Goal: Task Accomplishment & Management: Use online tool/utility

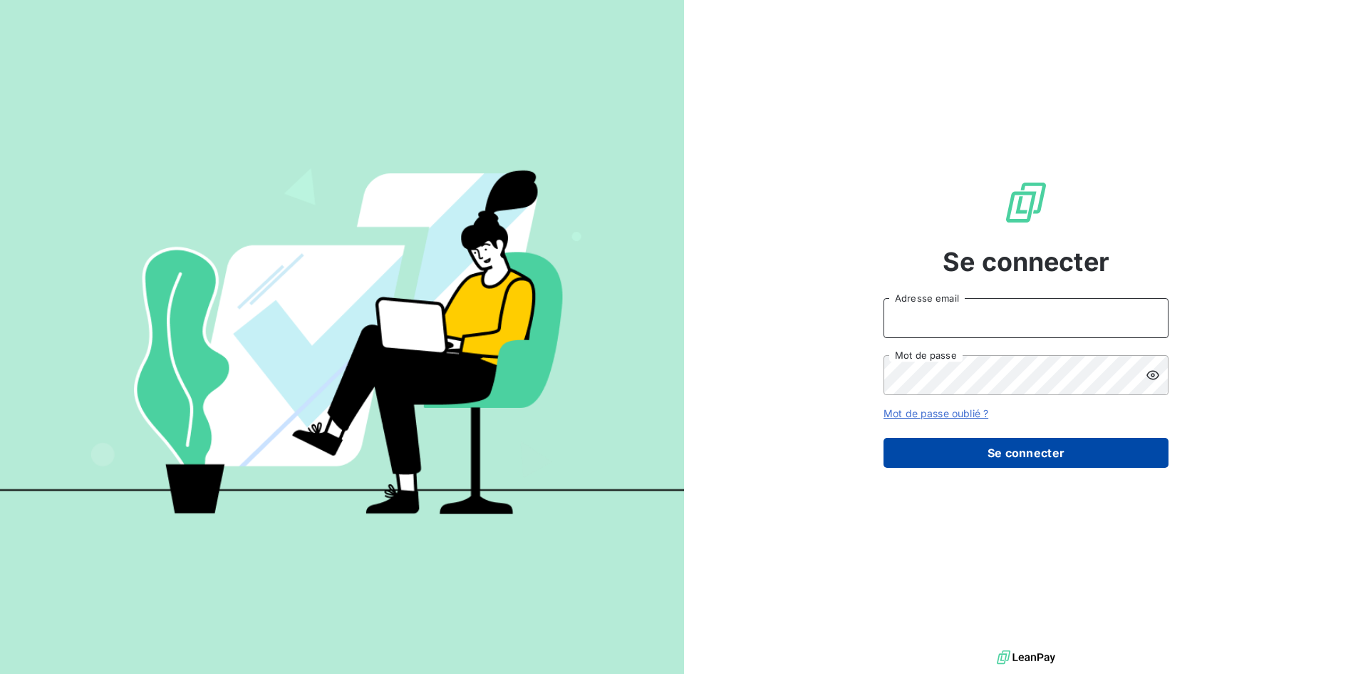
type input "contact@bapfrance.com"
click at [1042, 442] on button "Se connecter" at bounding box center [1026, 453] width 285 height 30
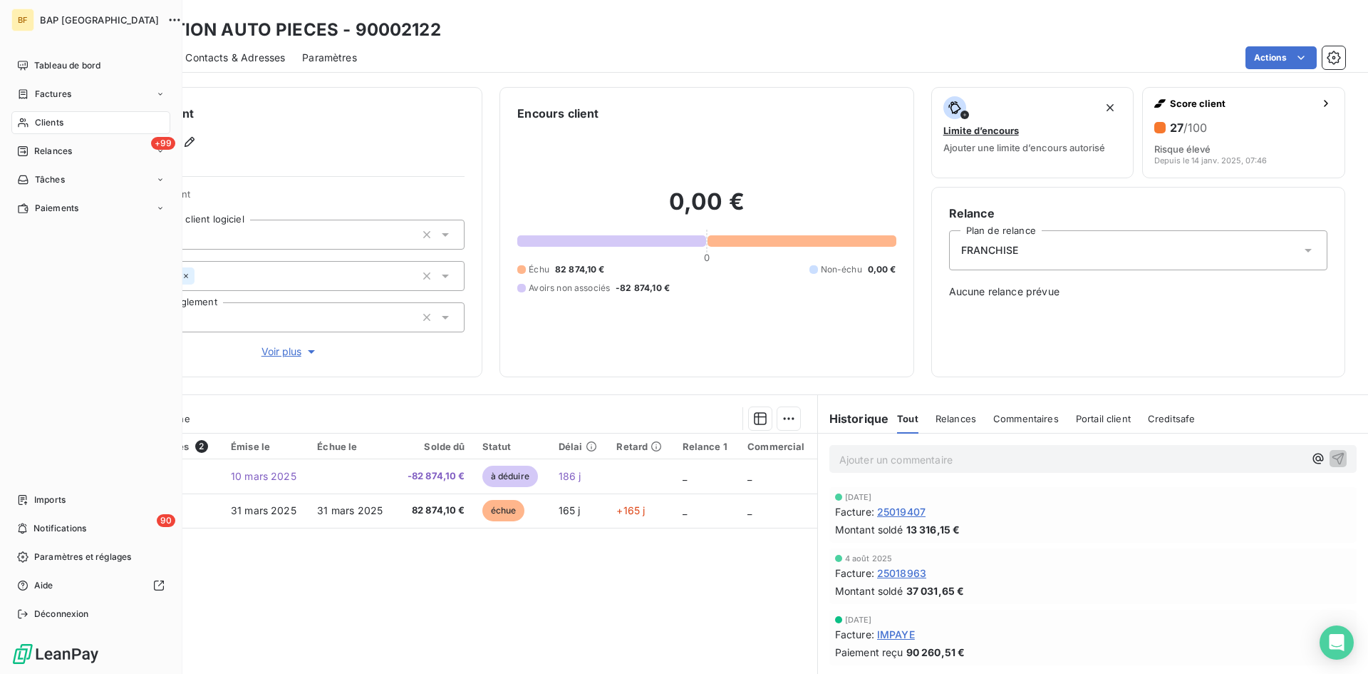
click at [58, 118] on span "Clients" at bounding box center [49, 122] width 29 height 13
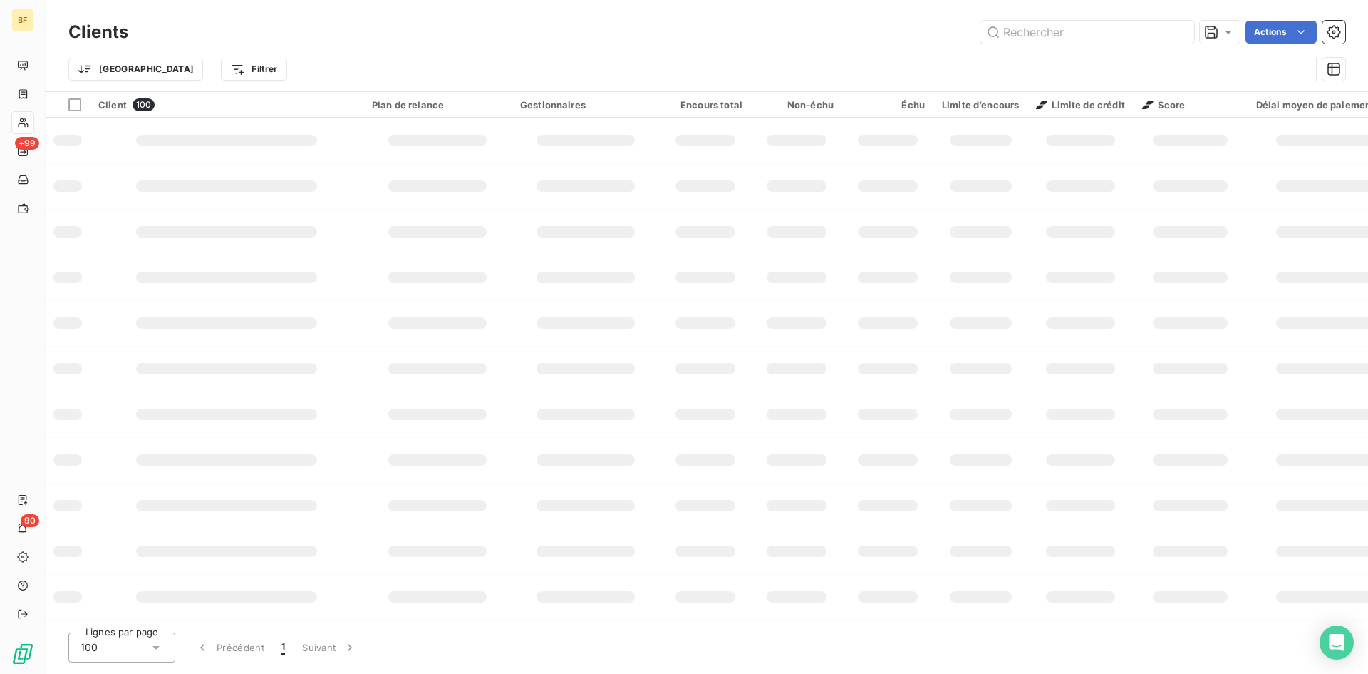
click at [1026, 44] on div "Clients Actions" at bounding box center [706, 32] width 1277 height 30
click at [1018, 29] on input "text" at bounding box center [1088, 32] width 214 height 23
type input "90002899"
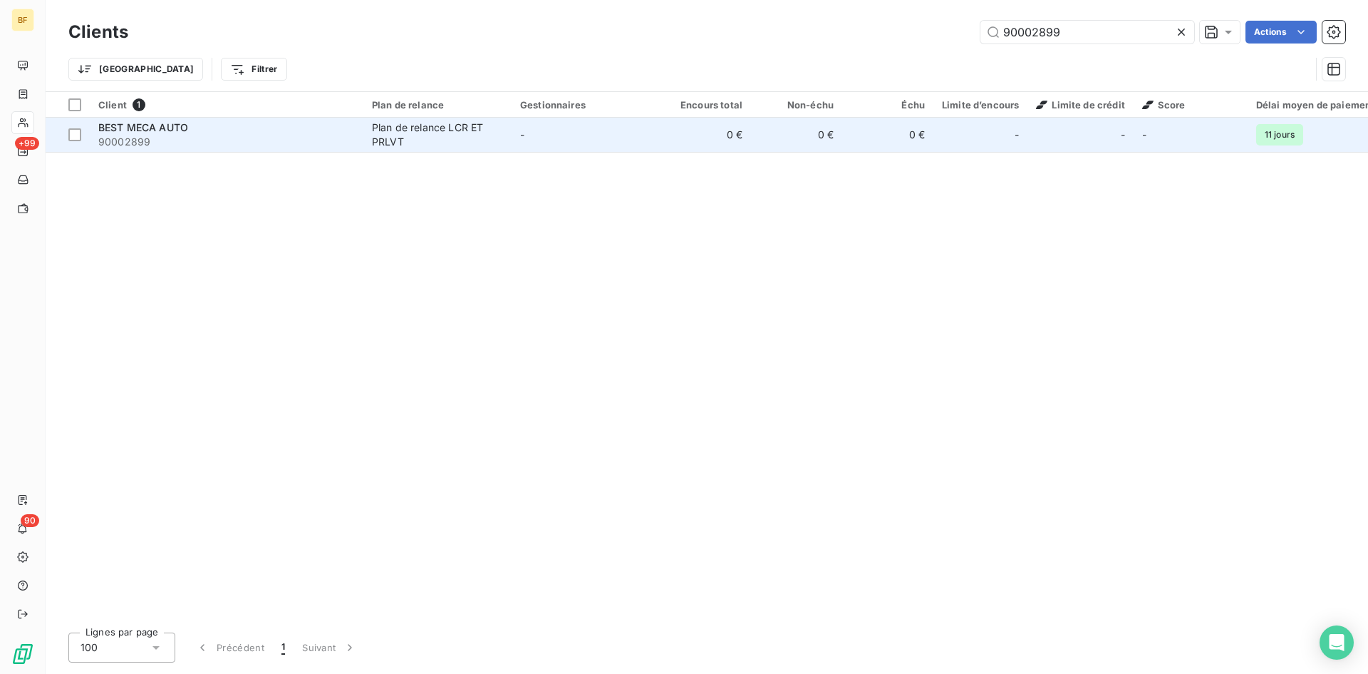
click at [255, 119] on td "BEST MECA AUTO 90002899" at bounding box center [227, 135] width 274 height 34
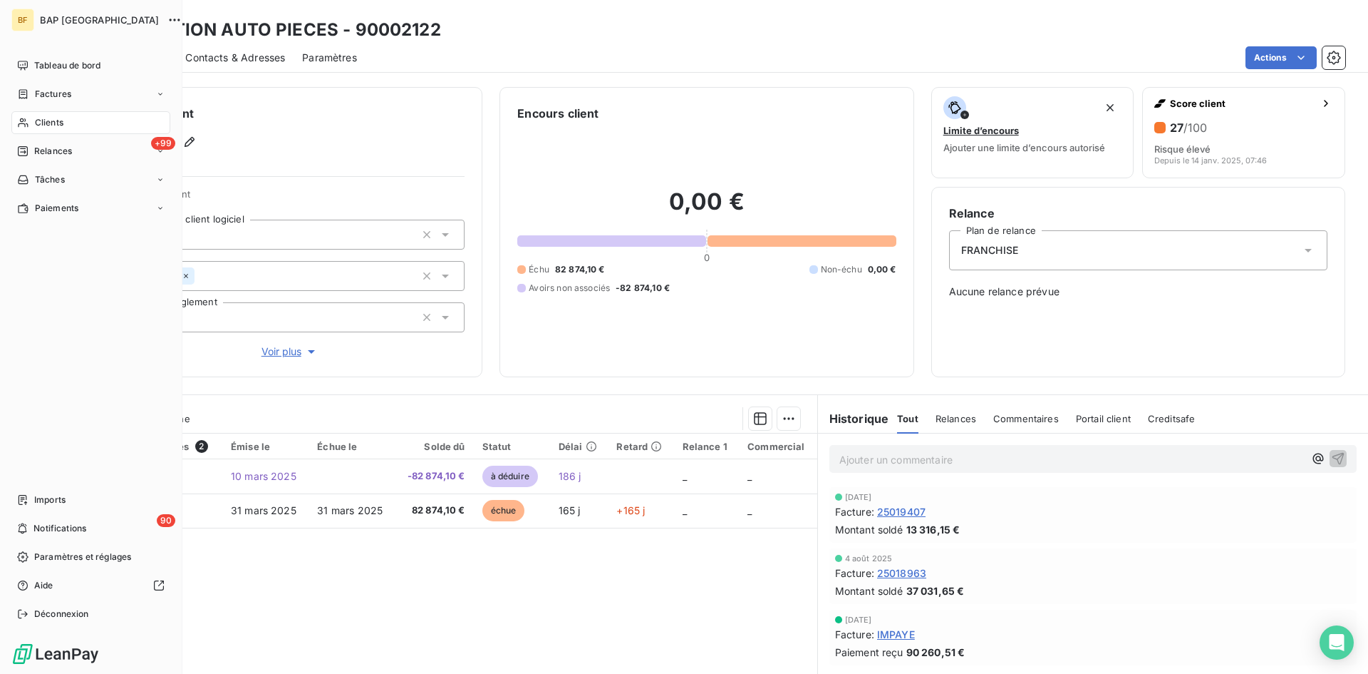
click at [43, 118] on span "Clients" at bounding box center [49, 122] width 29 height 13
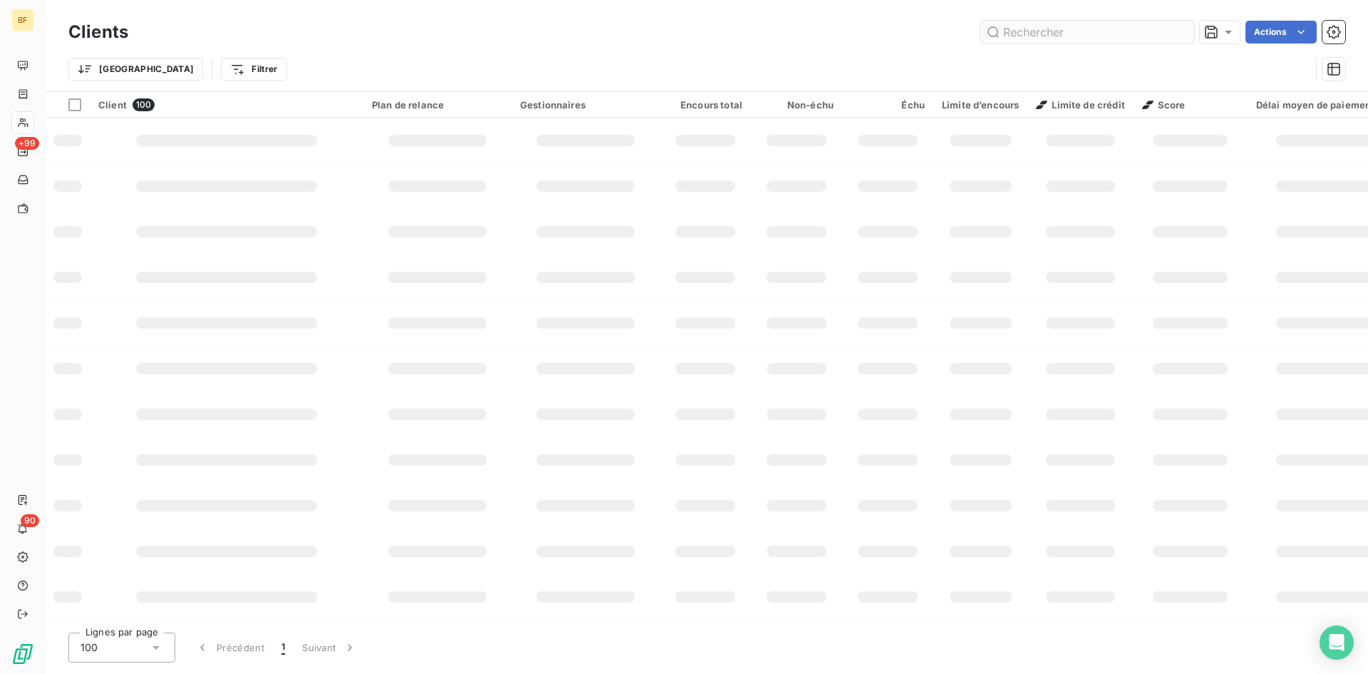
click at [1038, 34] on input "text" at bounding box center [1088, 32] width 214 height 23
type input "90003005"
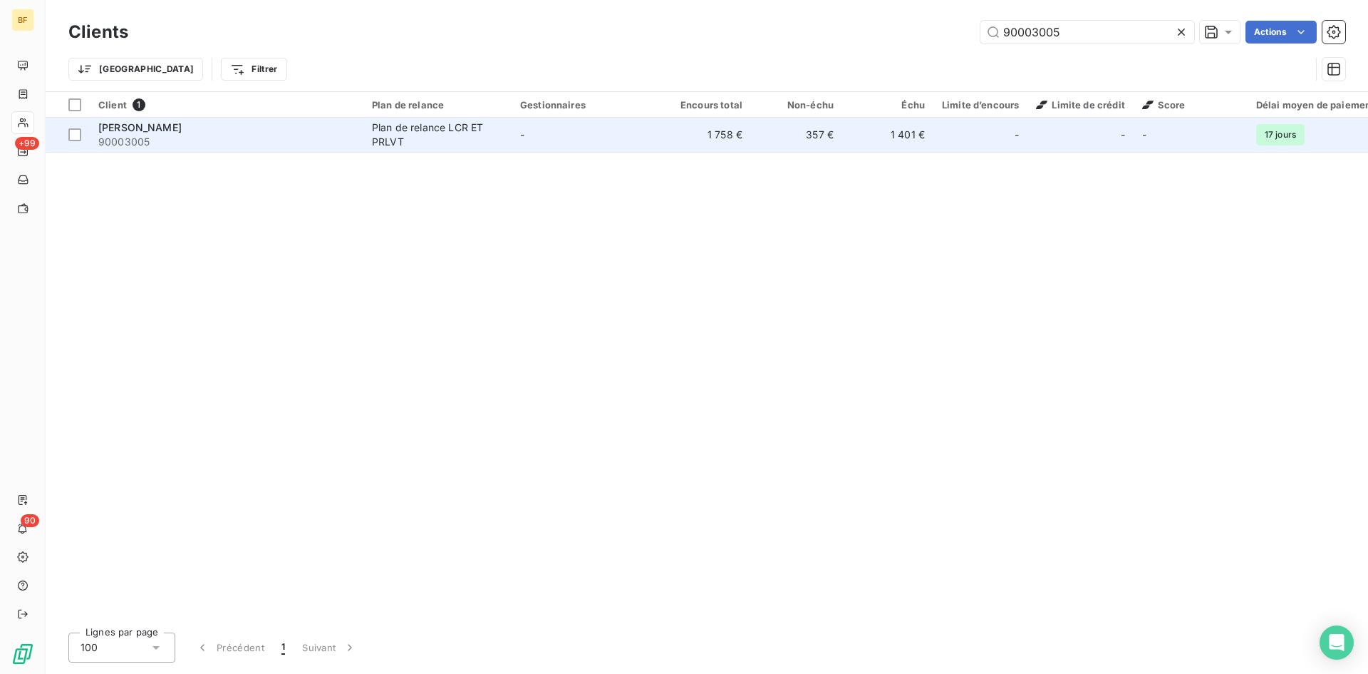
click at [143, 129] on span "[PERSON_NAME]" at bounding box center [139, 127] width 83 height 12
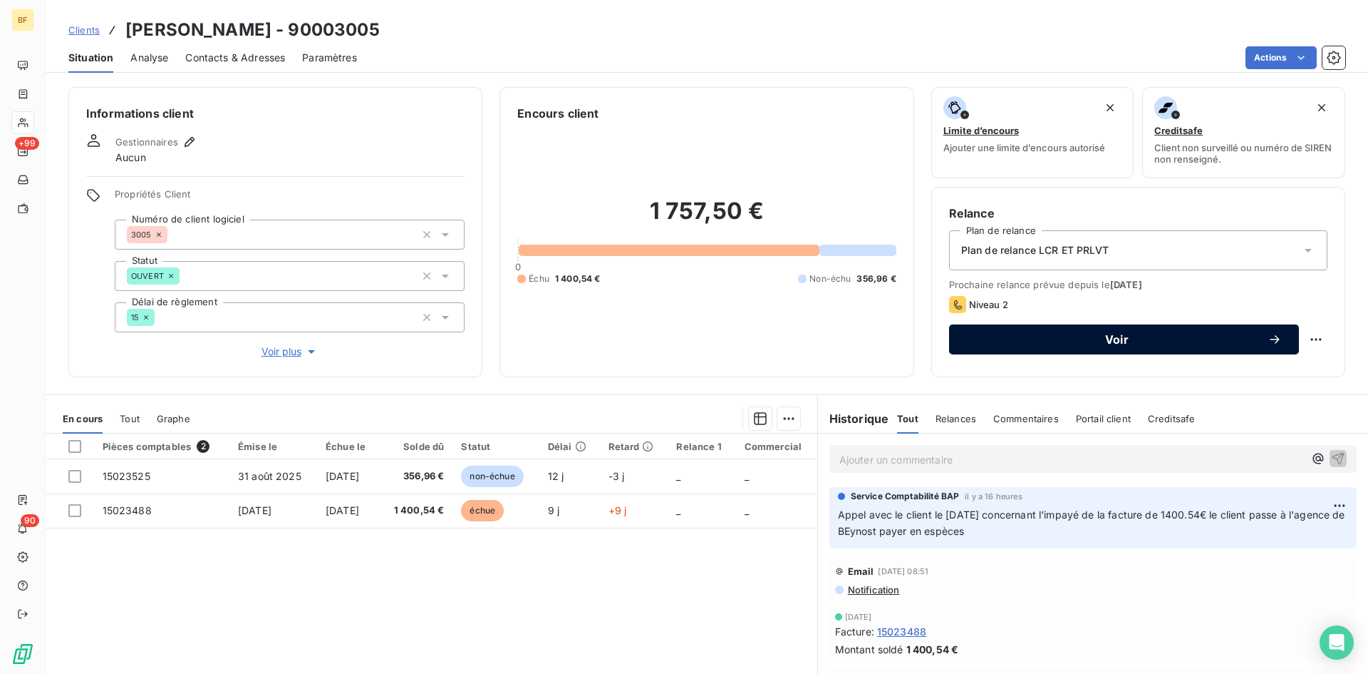
click at [1196, 334] on span "Voir" at bounding box center [1116, 339] width 301 height 11
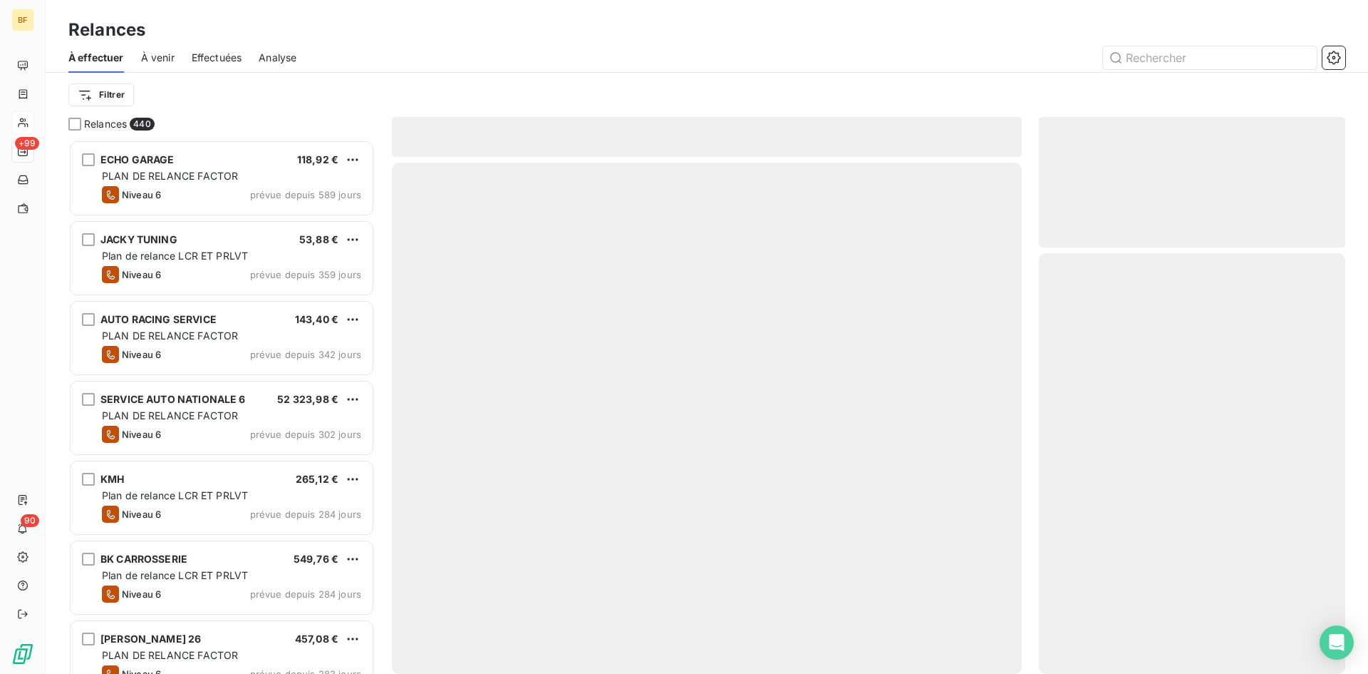
scroll to position [523, 296]
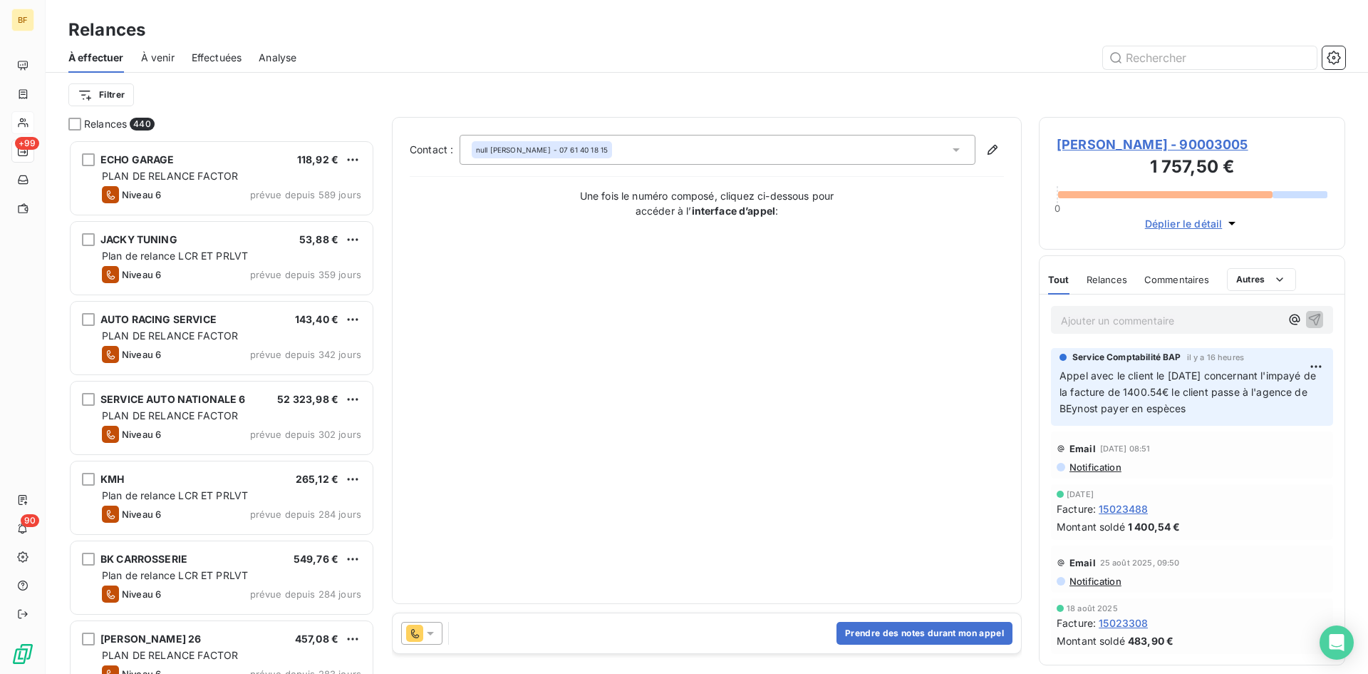
click at [436, 641] on div at bounding box center [421, 632] width 41 height 23
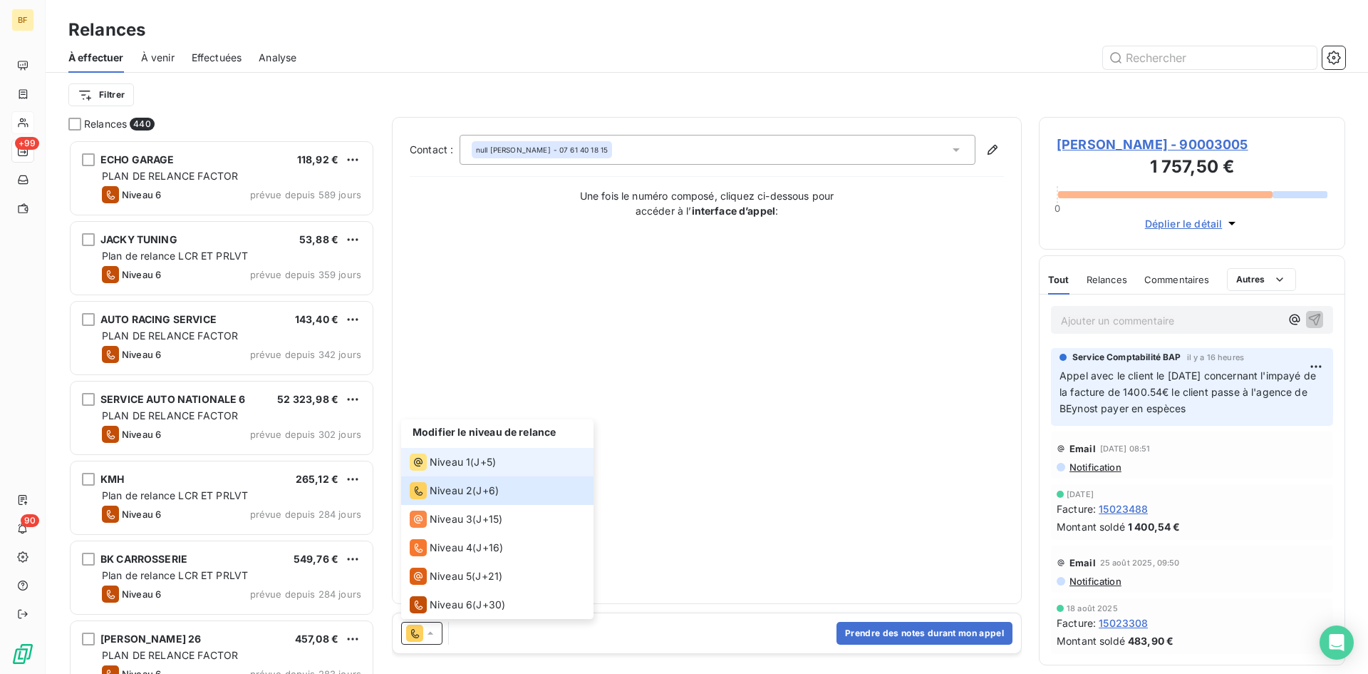
click at [468, 464] on span "Niveau 1" at bounding box center [450, 462] width 41 height 14
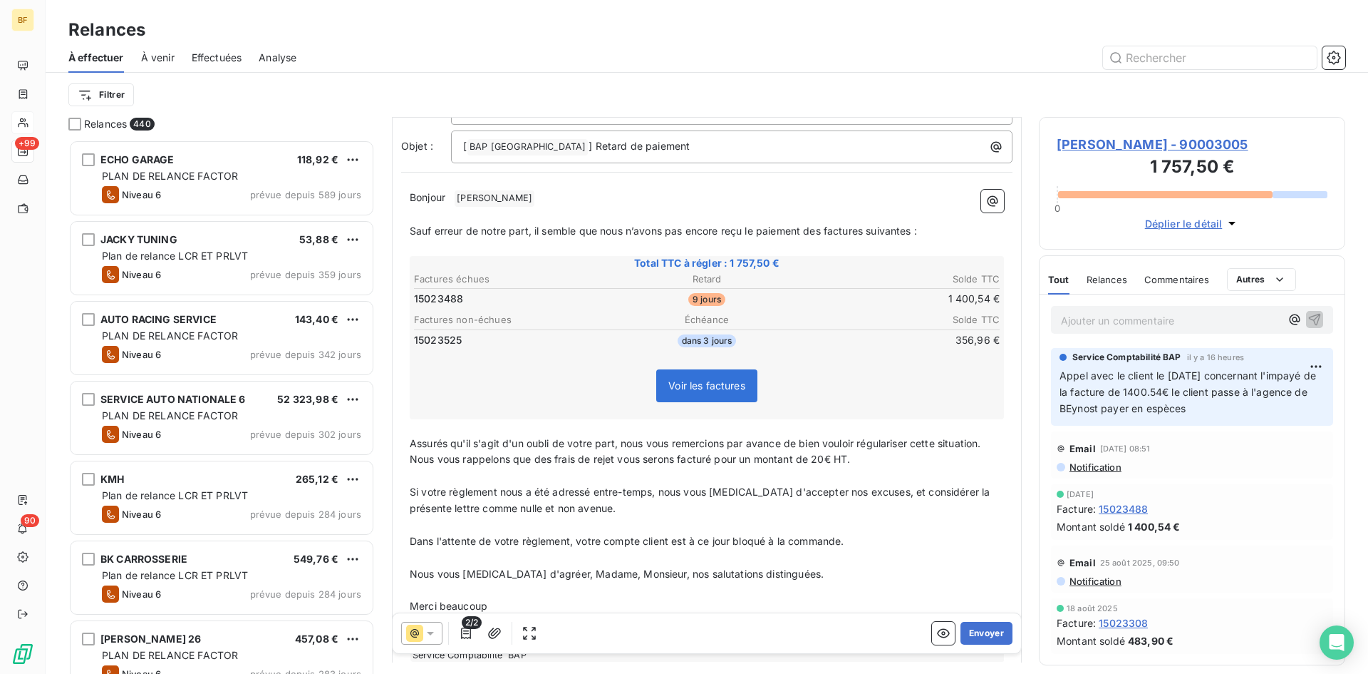
scroll to position [165, 0]
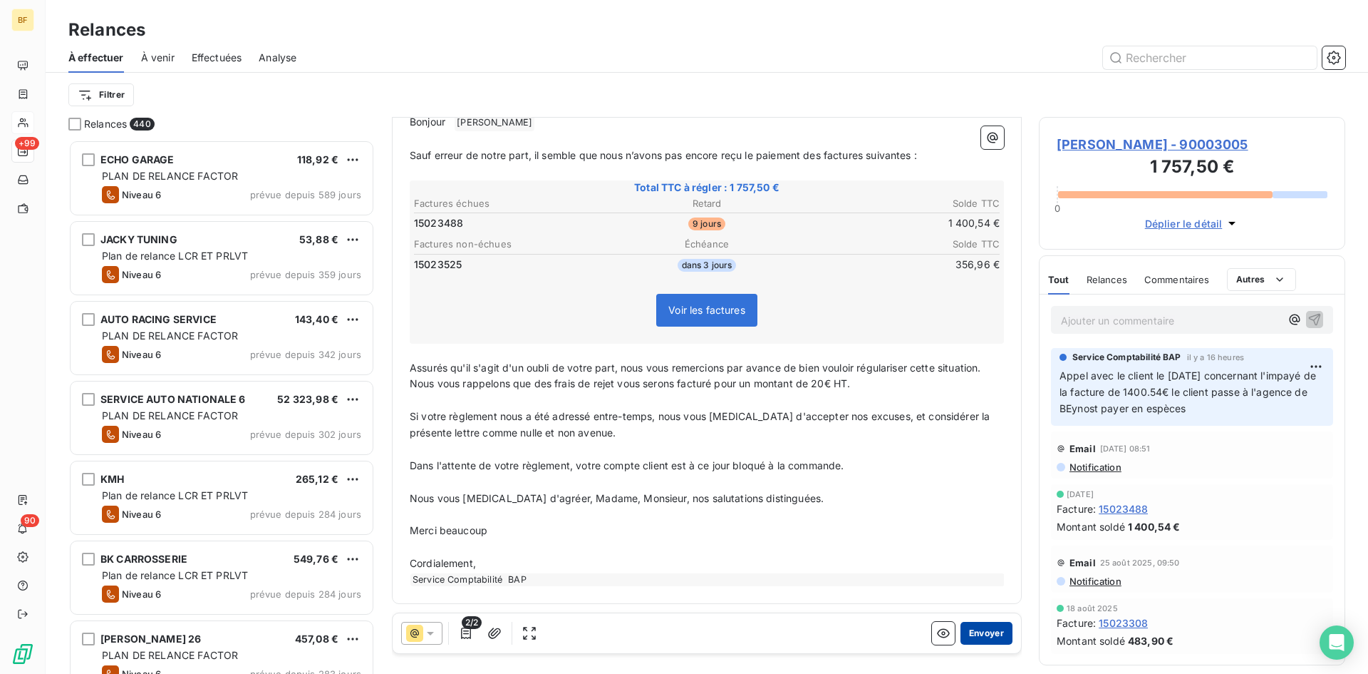
click at [976, 633] on button "Envoyer" at bounding box center [987, 632] width 52 height 23
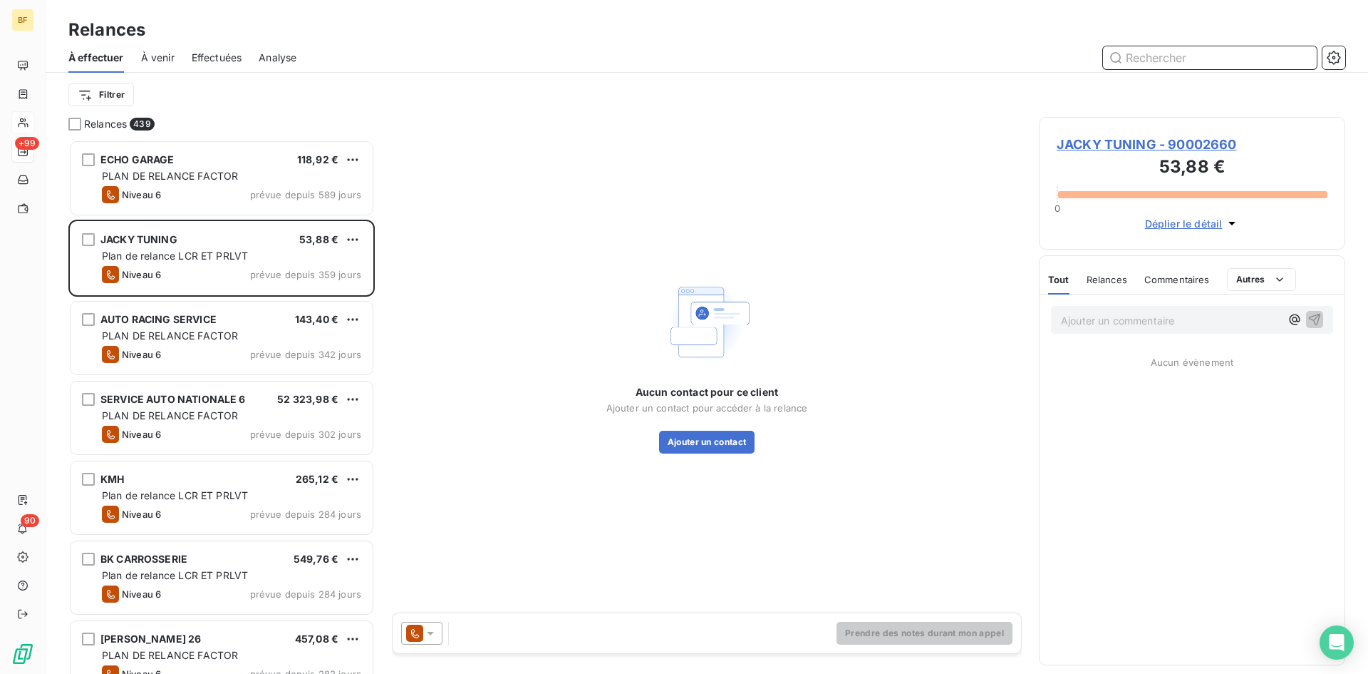
click at [1157, 58] on input "text" at bounding box center [1210, 57] width 214 height 23
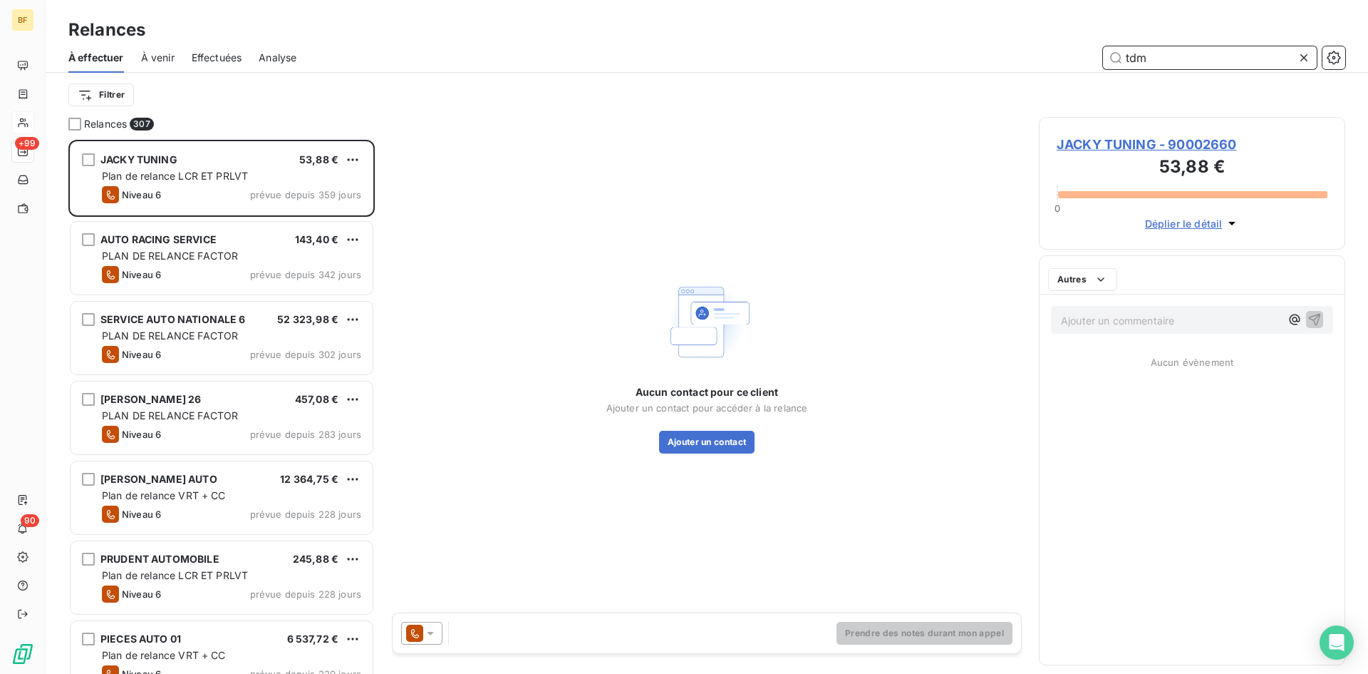
scroll to position [523, 296]
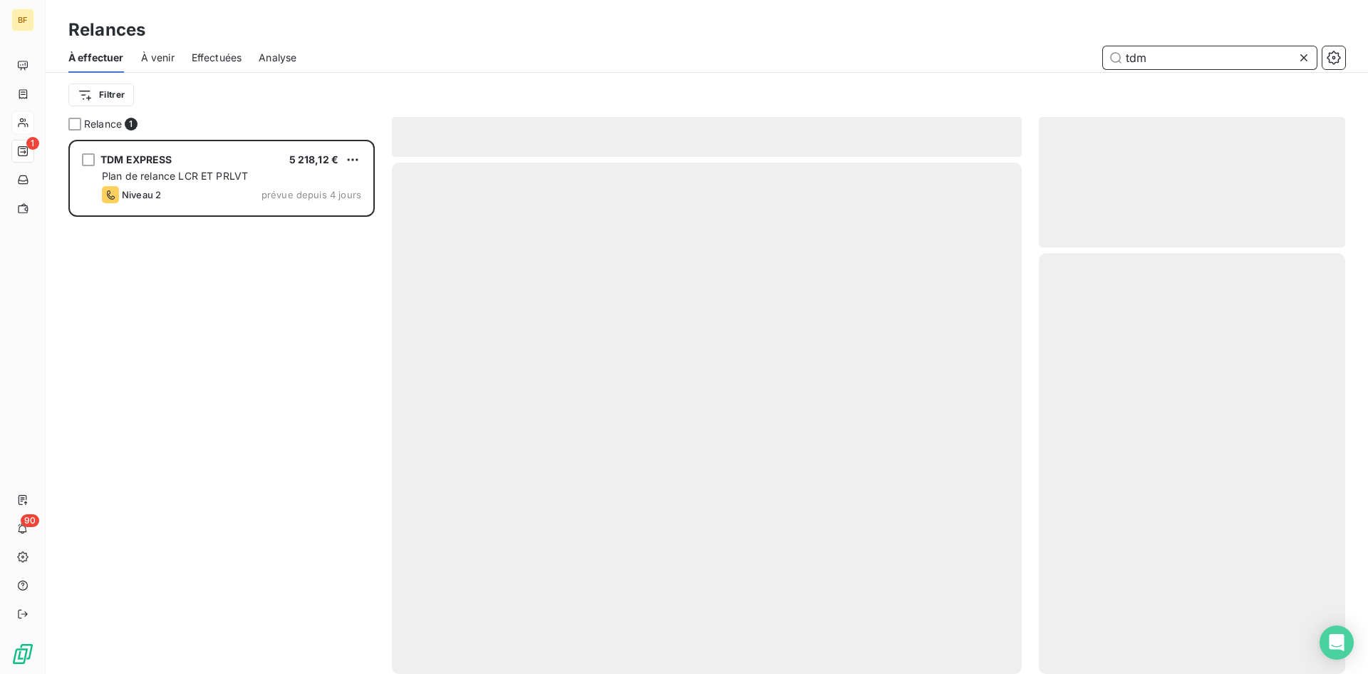
scroll to position [523, 296]
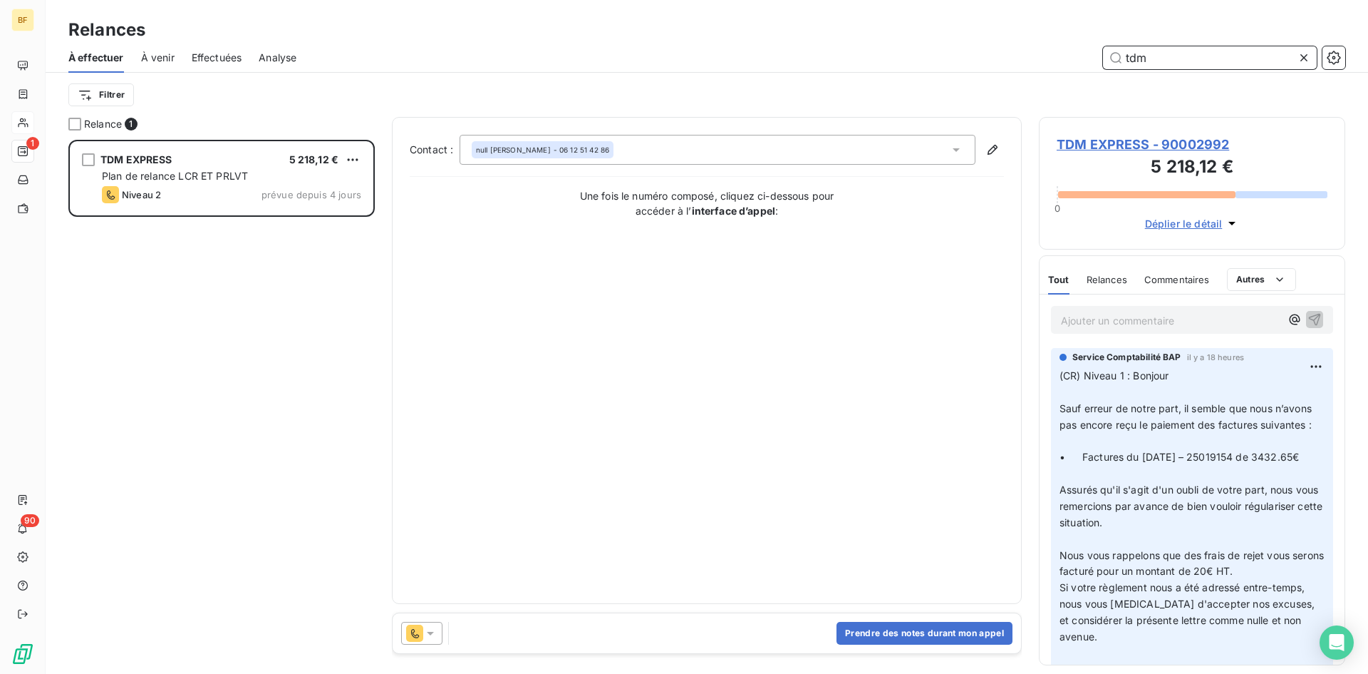
type input "tdm"
click at [1109, 141] on span "TDM EXPRESS - 90002992" at bounding box center [1192, 144] width 271 height 19
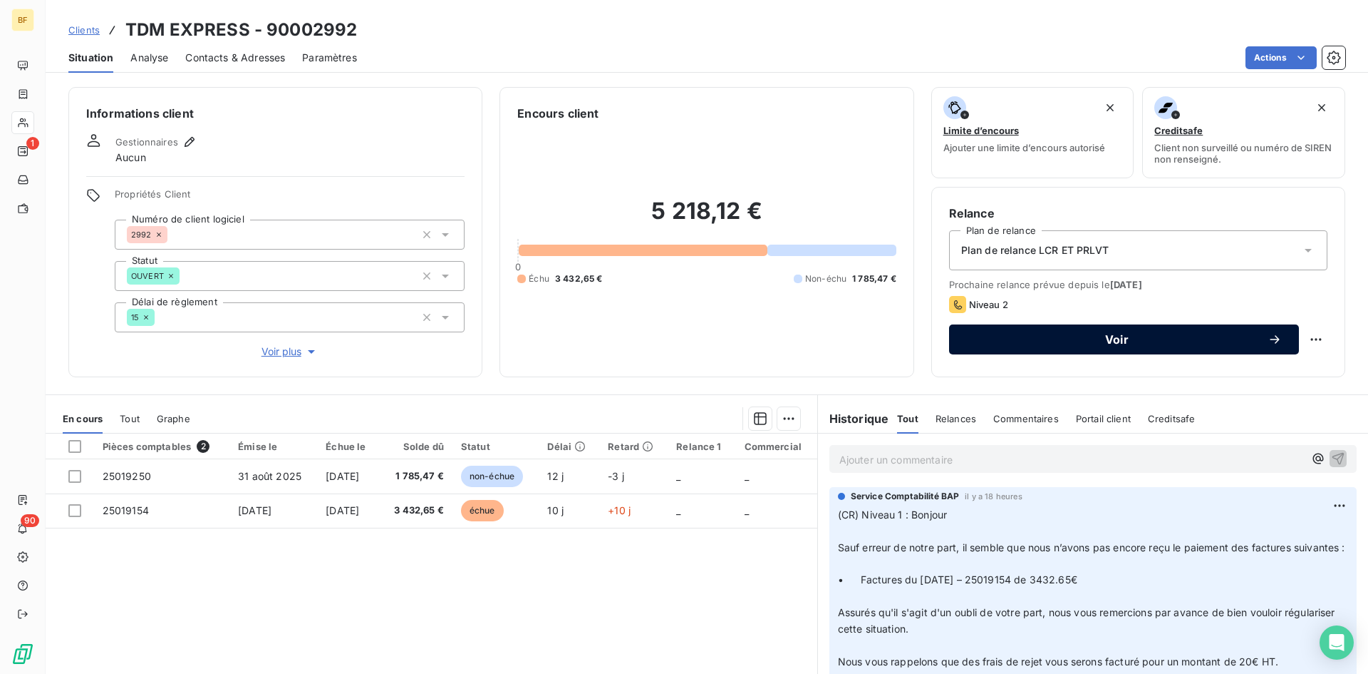
click at [1100, 331] on button "Voir" at bounding box center [1124, 339] width 350 height 30
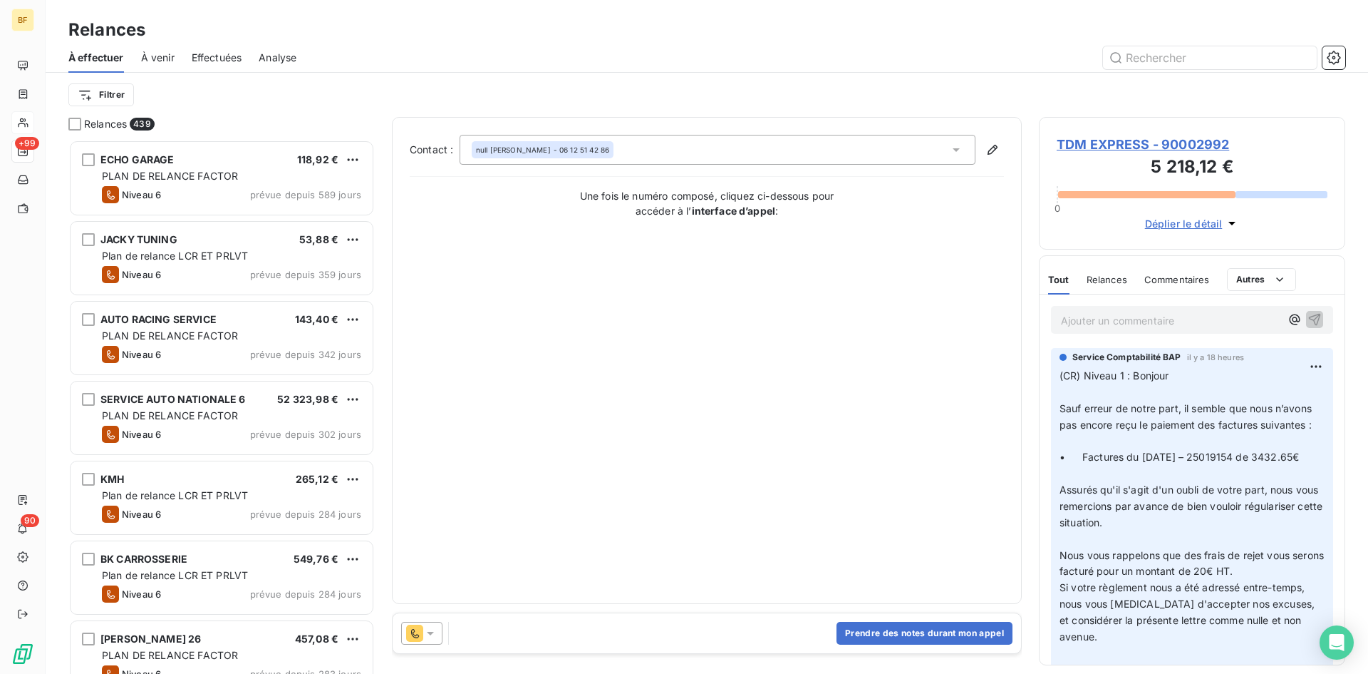
scroll to position [523, 296]
click at [432, 633] on icon at bounding box center [430, 633] width 7 height 4
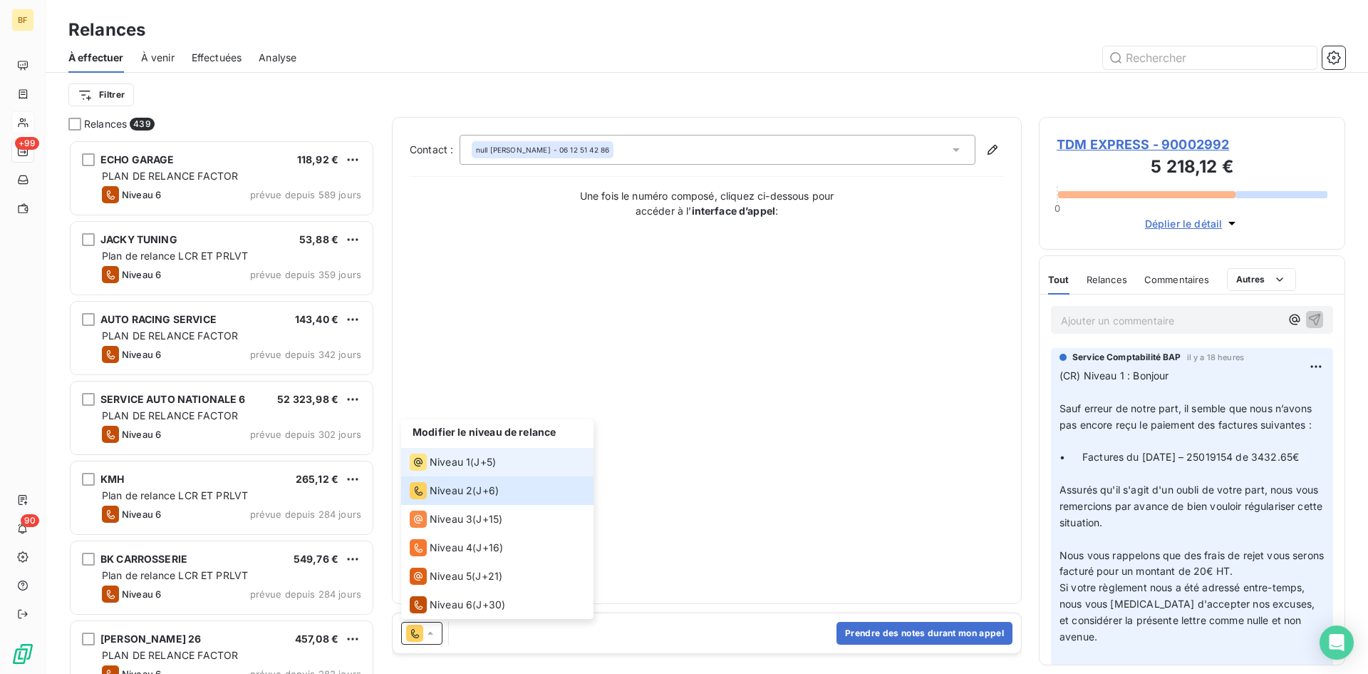
click at [480, 460] on span "J+5 )" at bounding box center [485, 462] width 22 height 14
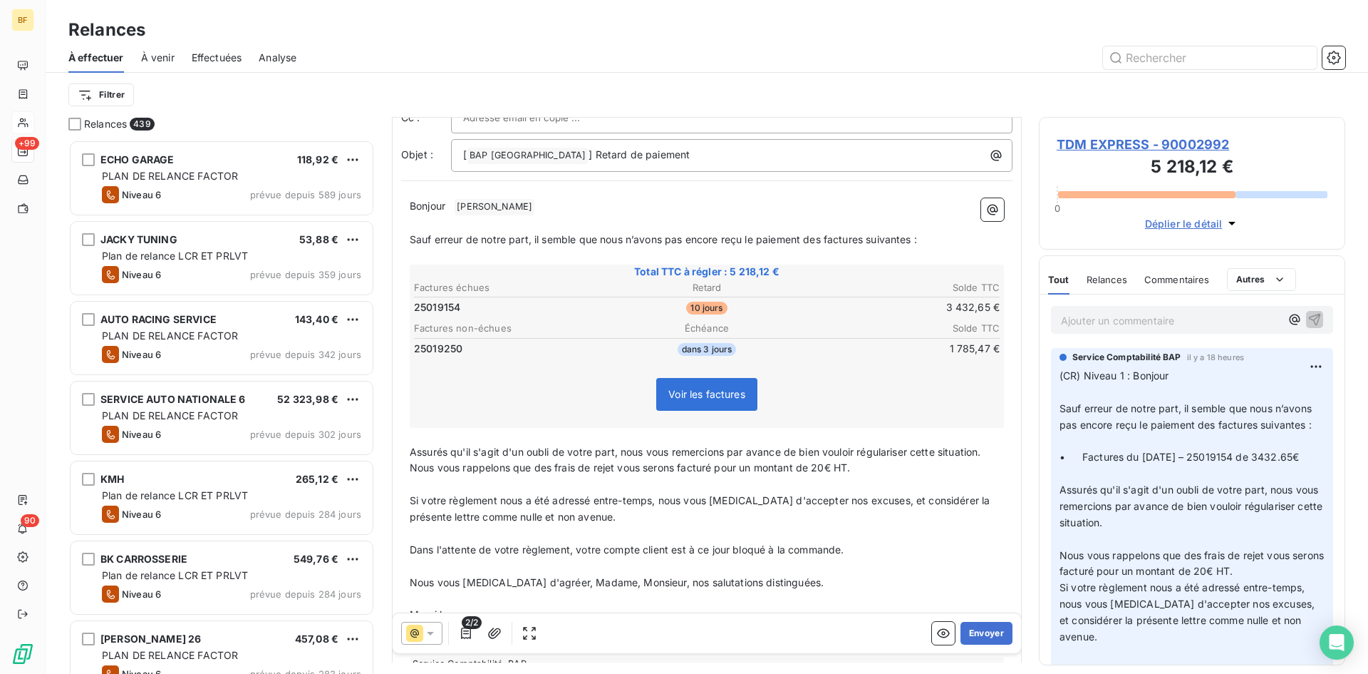
scroll to position [0, 0]
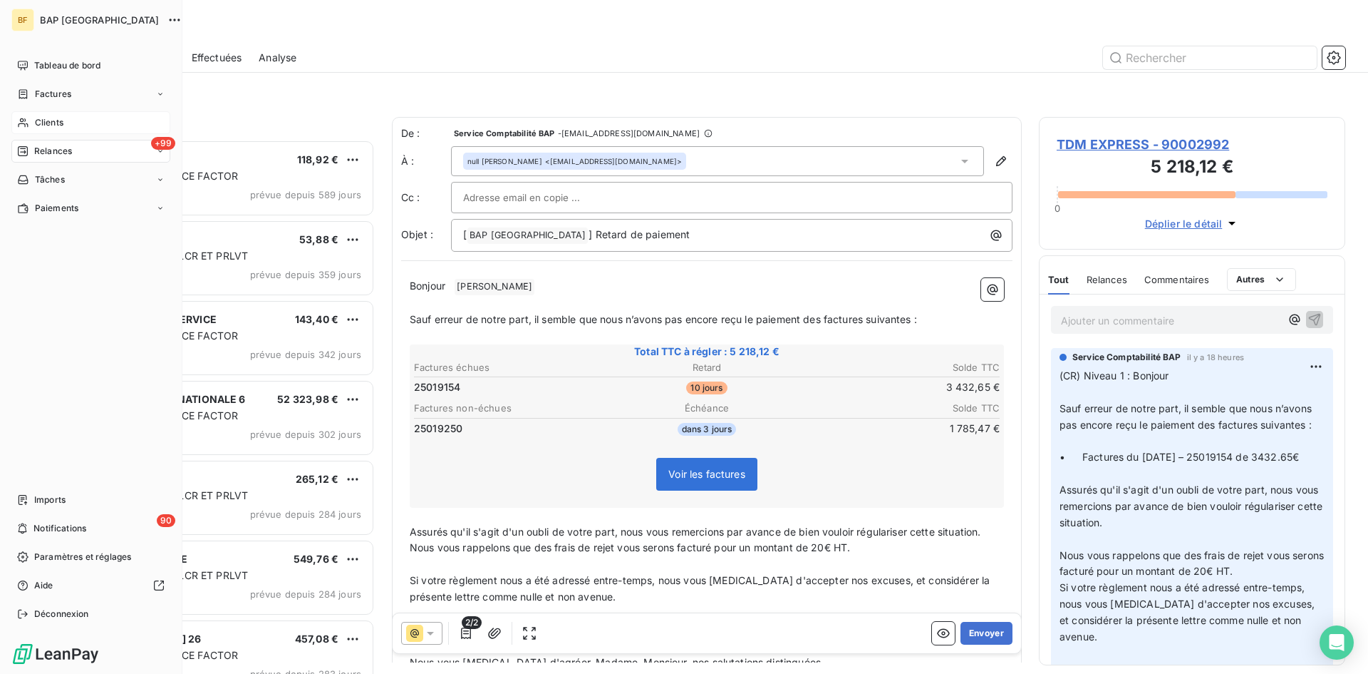
drag, startPoint x: 73, startPoint y: 123, endPoint x: 93, endPoint y: 115, distance: 21.1
click at [73, 123] on div "Clients" at bounding box center [90, 122] width 159 height 23
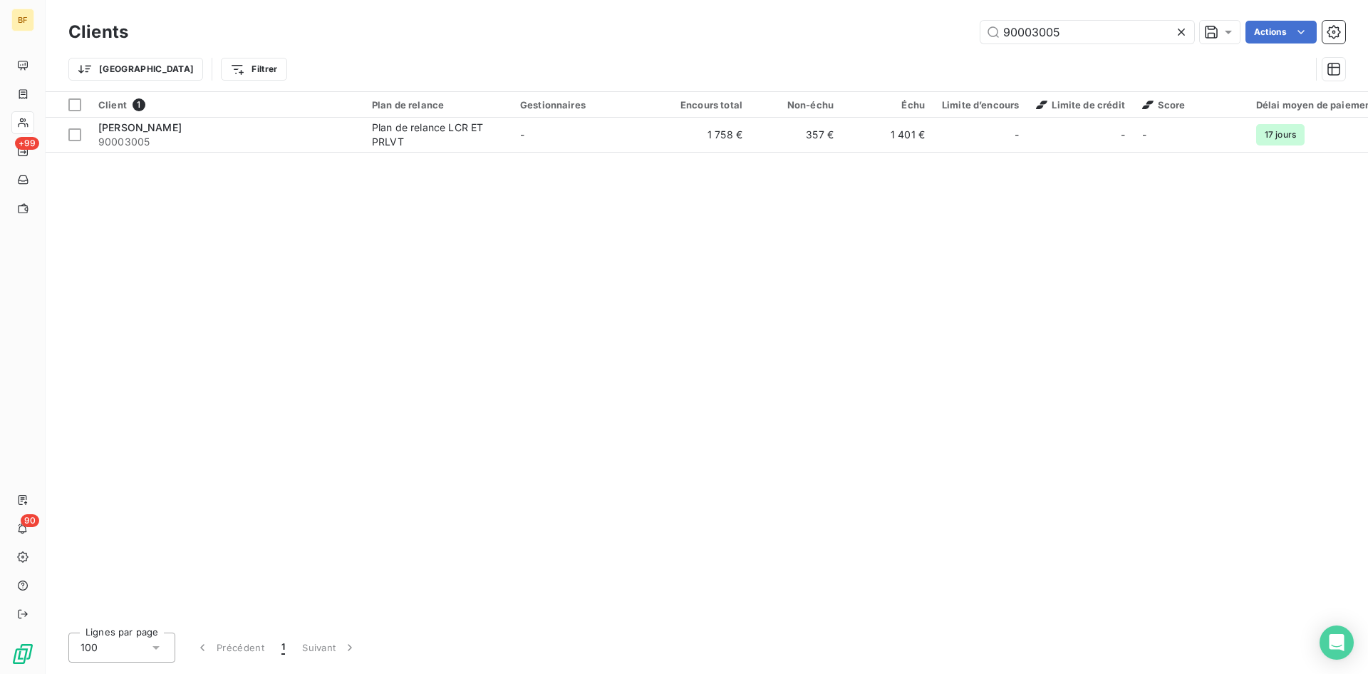
drag, startPoint x: 1100, startPoint y: 31, endPoint x: 681, endPoint y: -9, distance: 420.2
click at [681, 0] on html "BF +99 90 Clients 90003005 Actions Trier Filtrer Client 1 Plan de relance Gesti…" at bounding box center [684, 337] width 1368 height 674
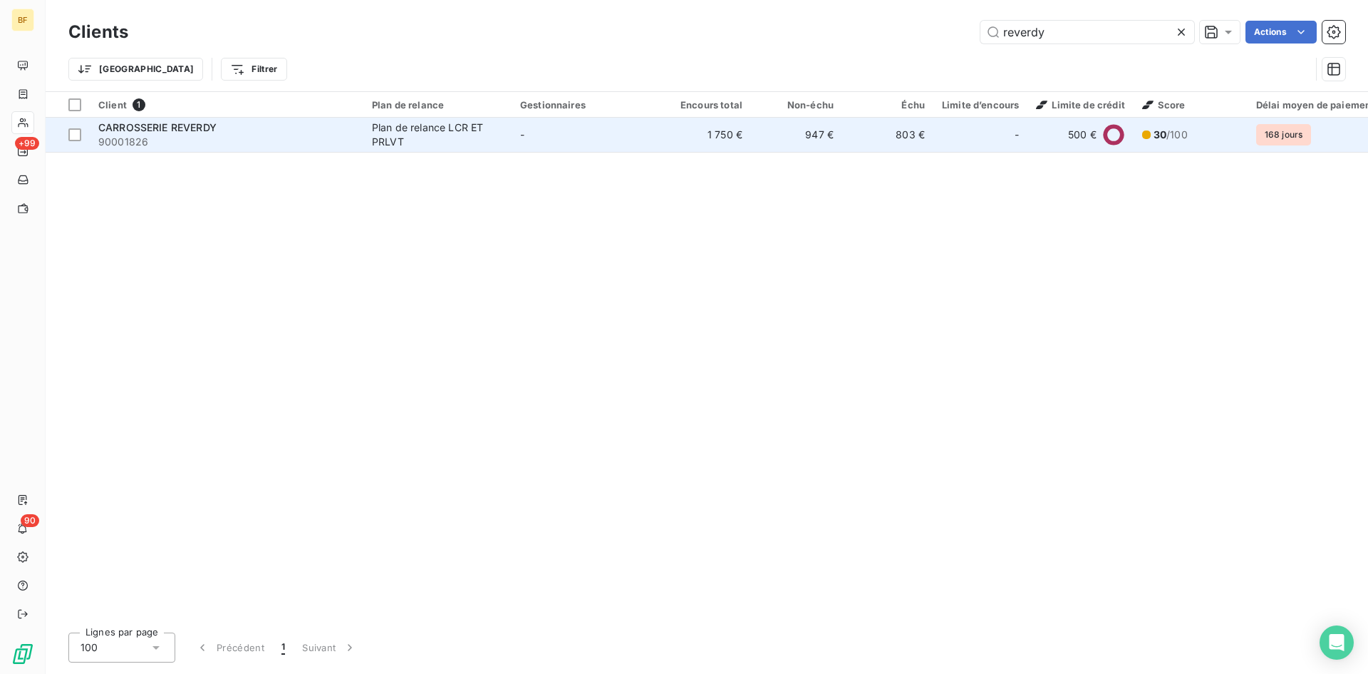
type input "reverdy"
click at [299, 135] on span "90001826" at bounding box center [226, 142] width 257 height 14
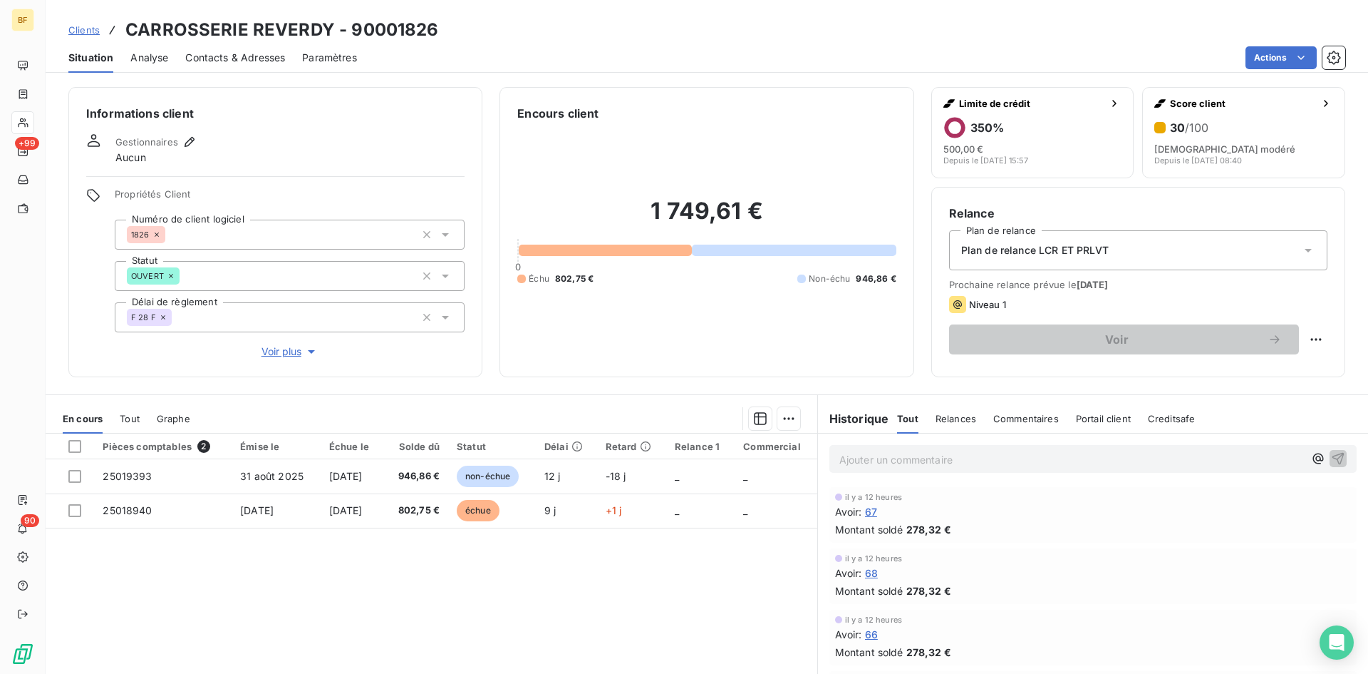
click at [994, 309] on span "Niveau 1" at bounding box center [987, 304] width 37 height 11
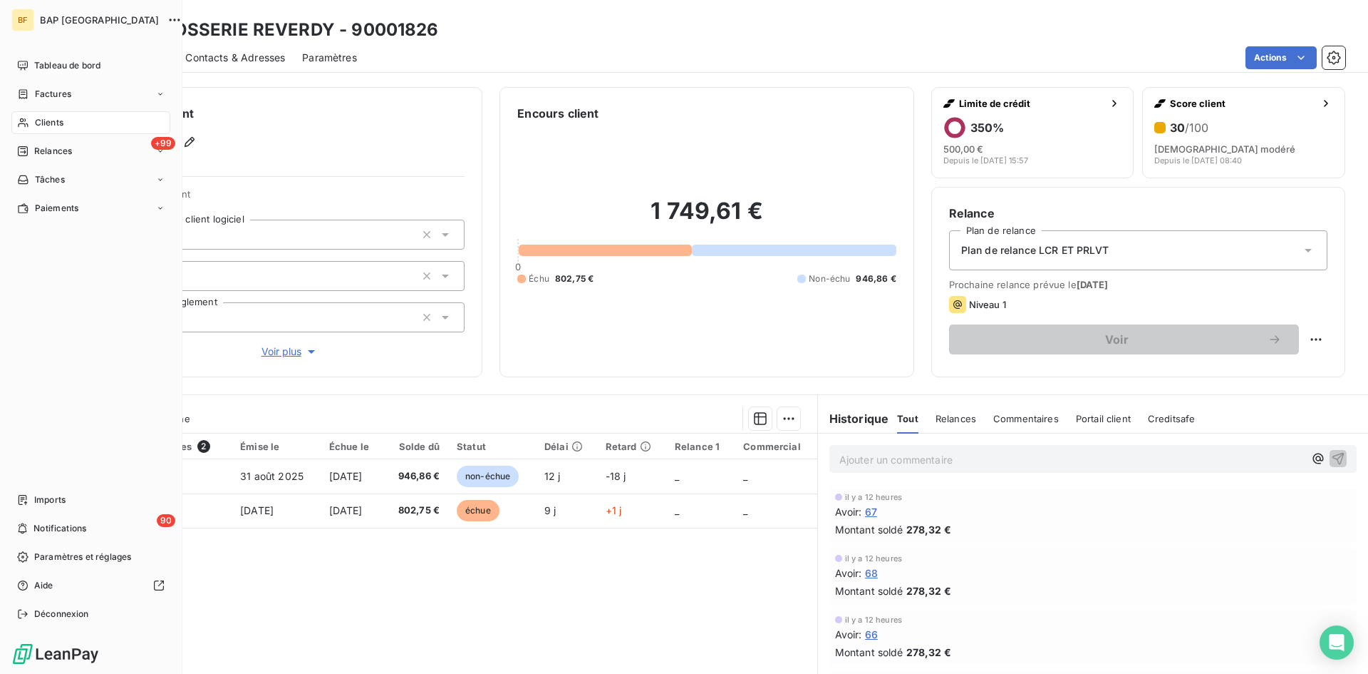
click at [55, 123] on span "Clients" at bounding box center [49, 122] width 29 height 13
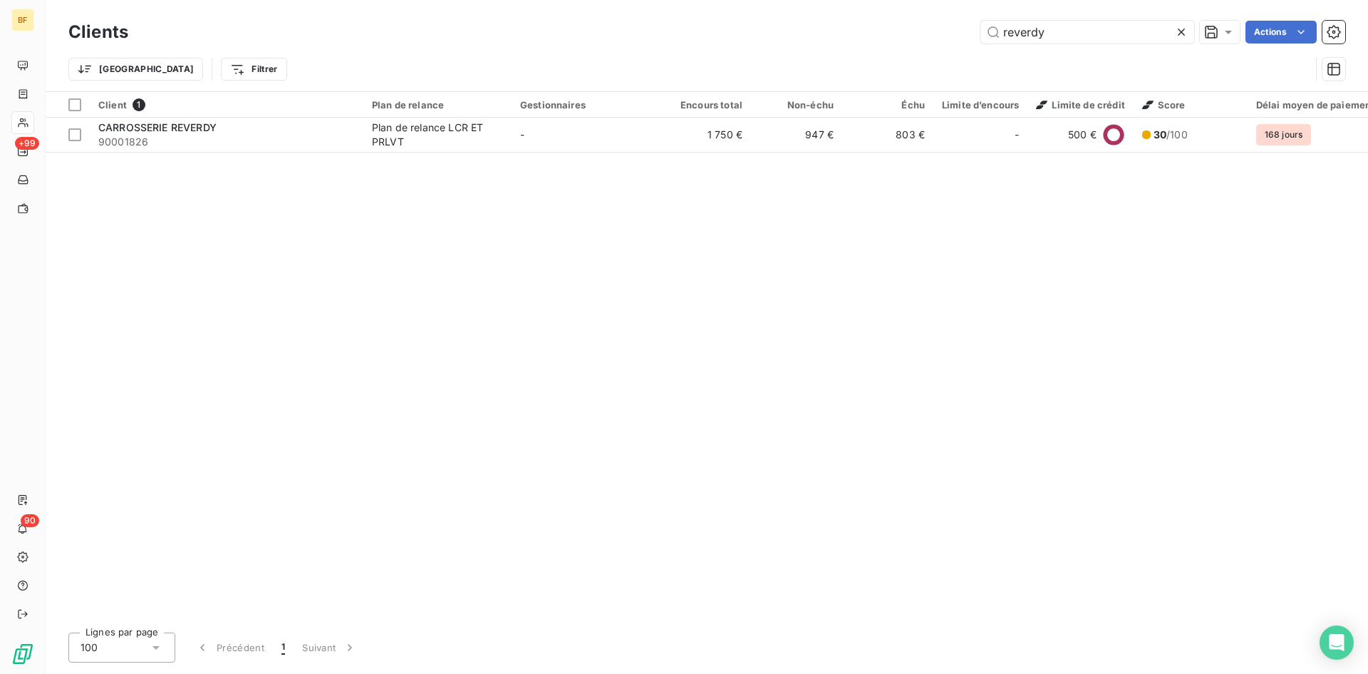
drag, startPoint x: 931, startPoint y: 17, endPoint x: 651, endPoint y: -4, distance: 280.2
click at [651, 0] on html "BF +99 90 Clients reverdy Actions Trier Filtrer Client 1 Plan de relance Gestio…" at bounding box center [684, 337] width 1368 height 674
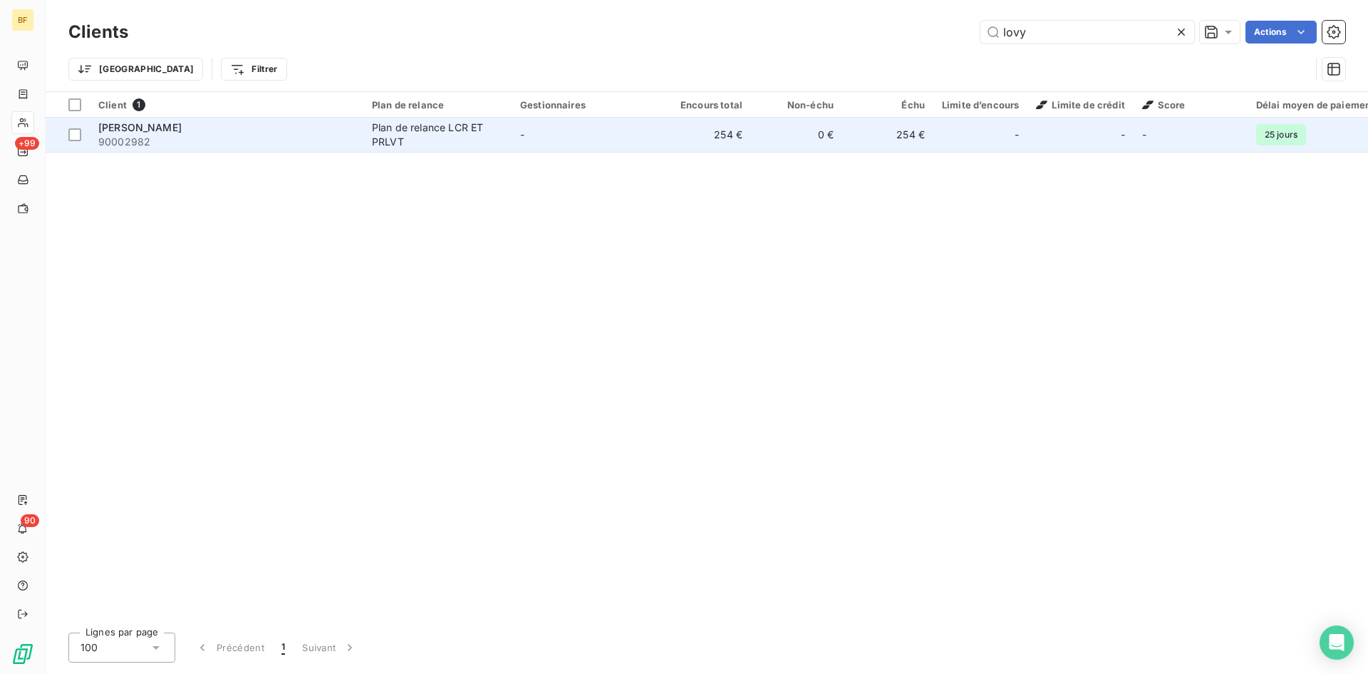
type input "lovy"
click at [190, 136] on span "90002982" at bounding box center [226, 142] width 257 height 14
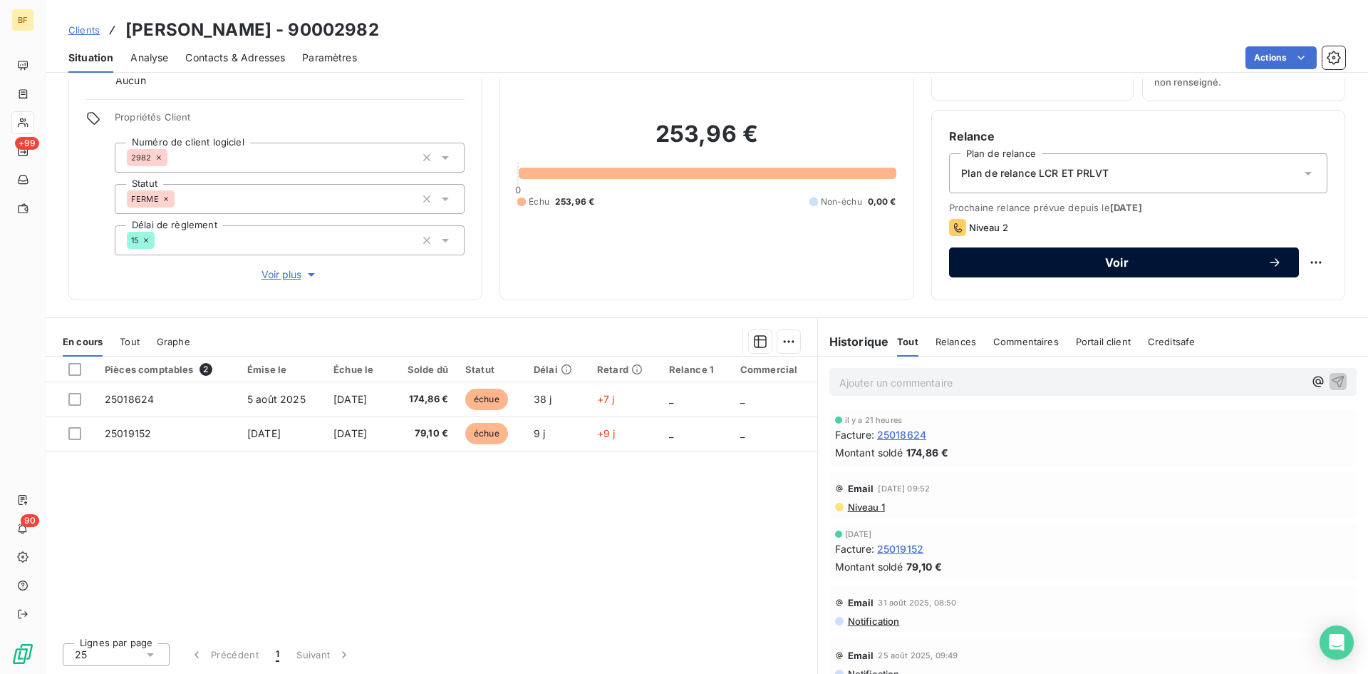
click at [1285, 265] on button "Voir" at bounding box center [1124, 262] width 350 height 30
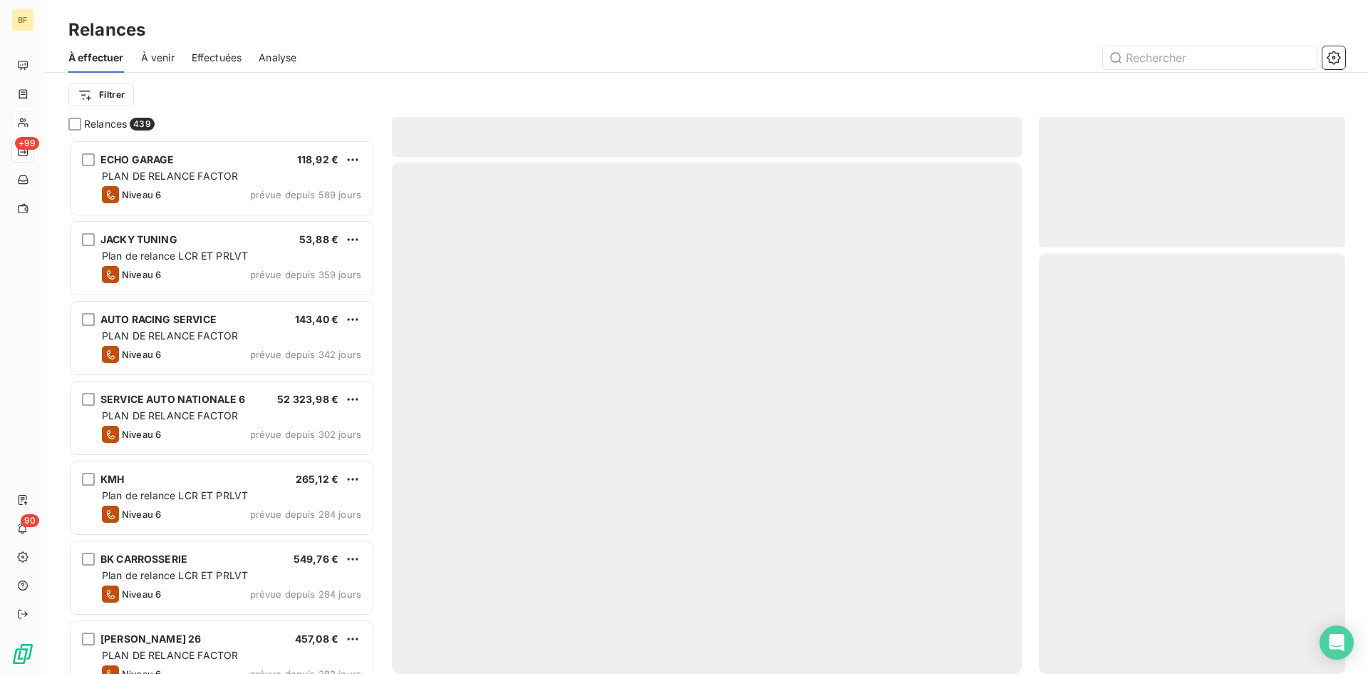
scroll to position [523, 296]
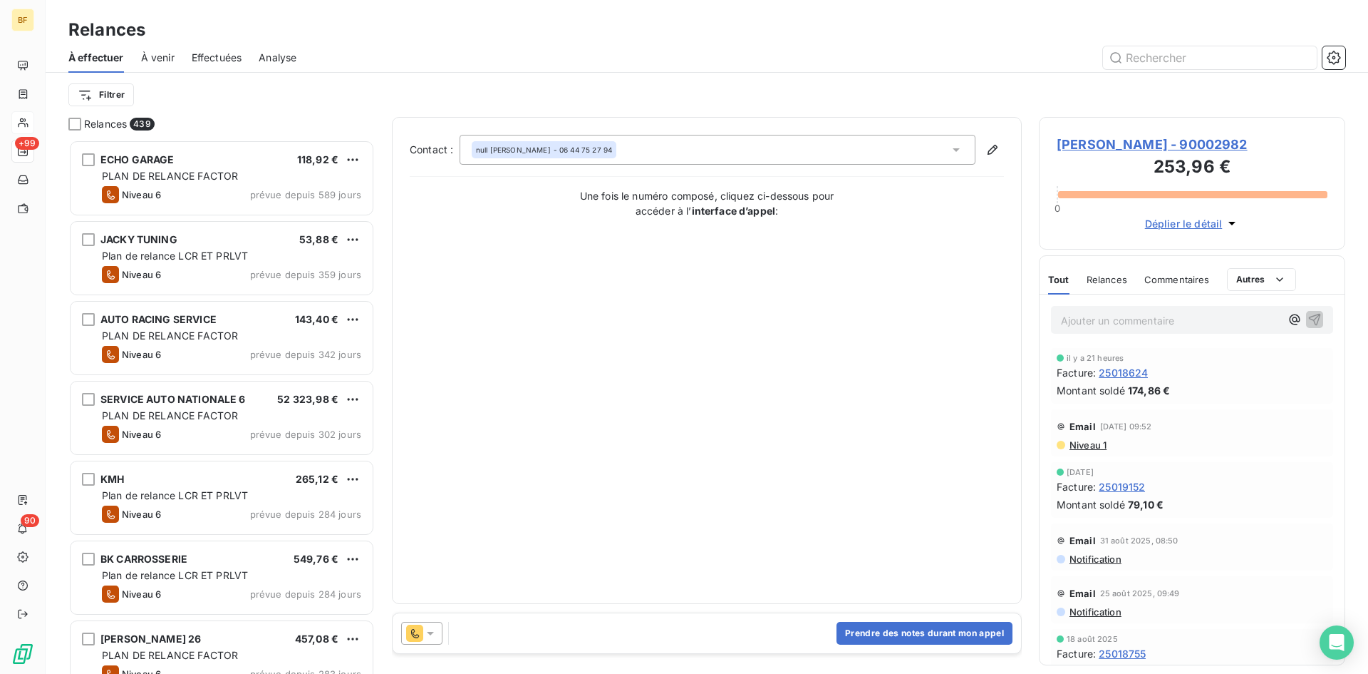
click at [433, 631] on icon at bounding box center [430, 633] width 14 height 14
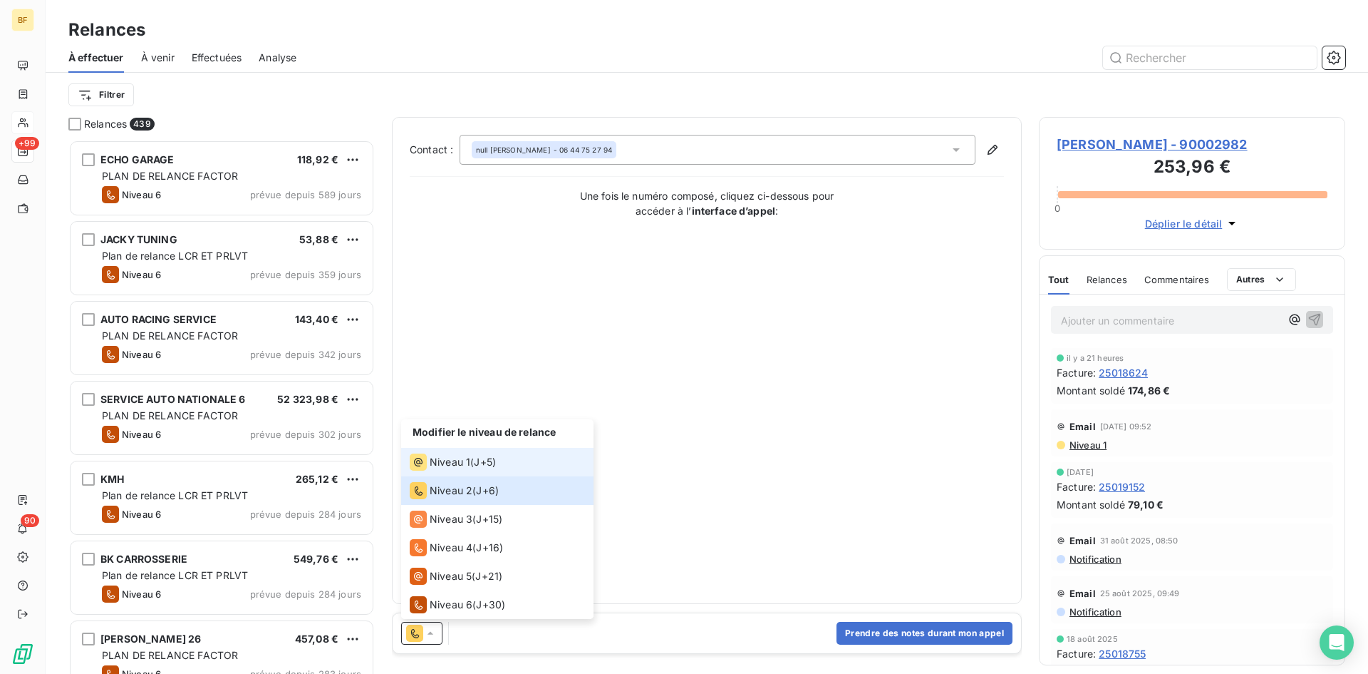
click at [460, 466] on span "Niveau 1" at bounding box center [450, 462] width 41 height 14
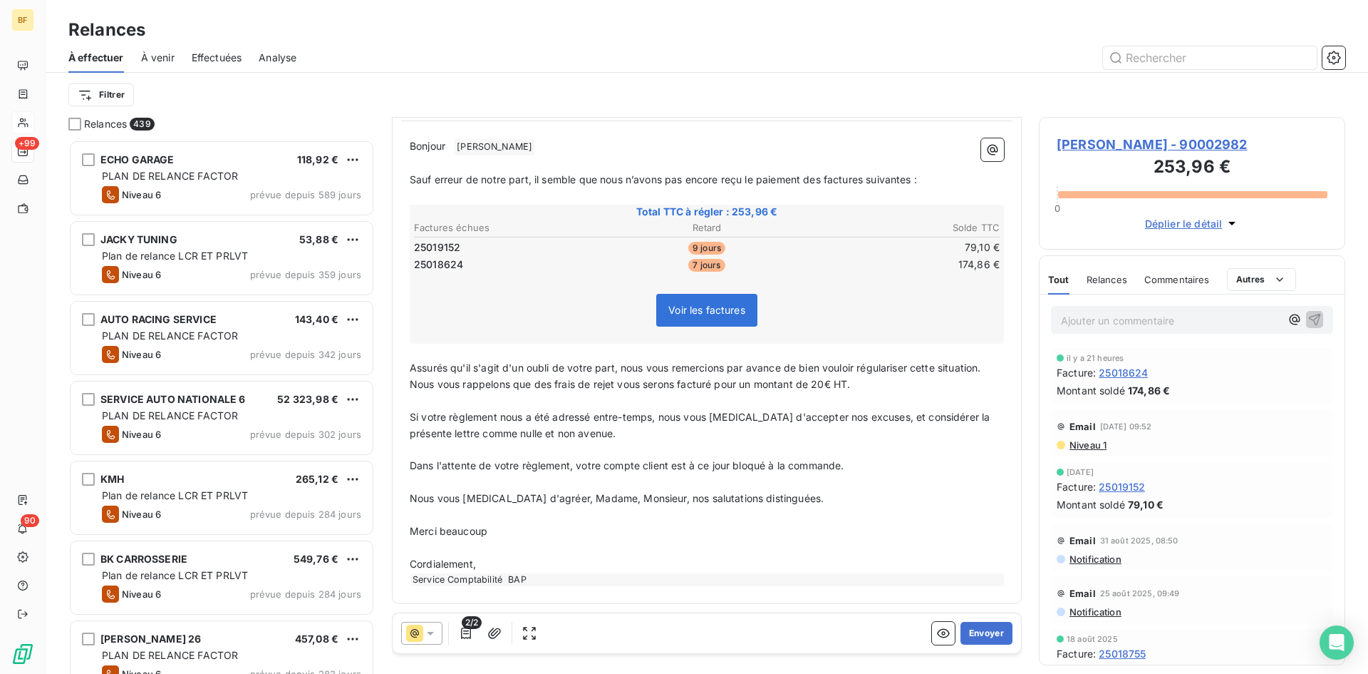
scroll to position [0, 0]
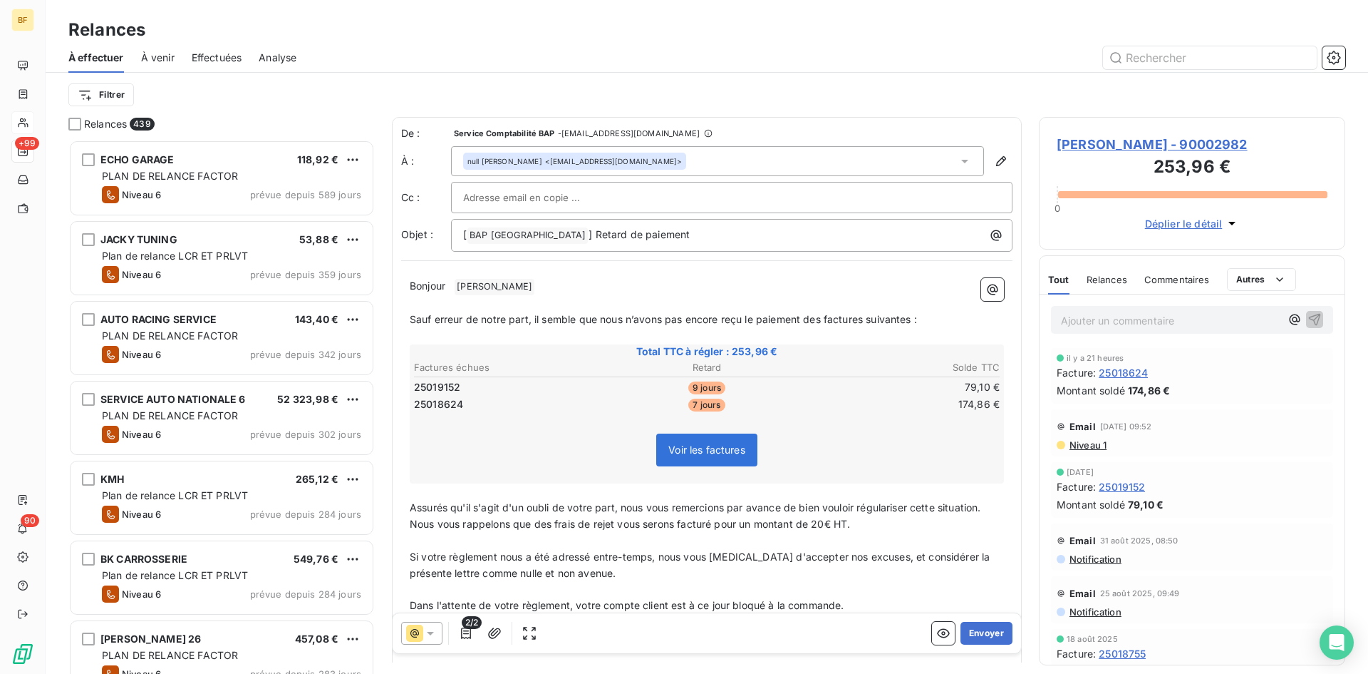
drag, startPoint x: 525, startPoint y: 192, endPoint x: 535, endPoint y: 192, distance: 10.0
click at [525, 192] on input "text" at bounding box center [539, 197] width 153 height 21
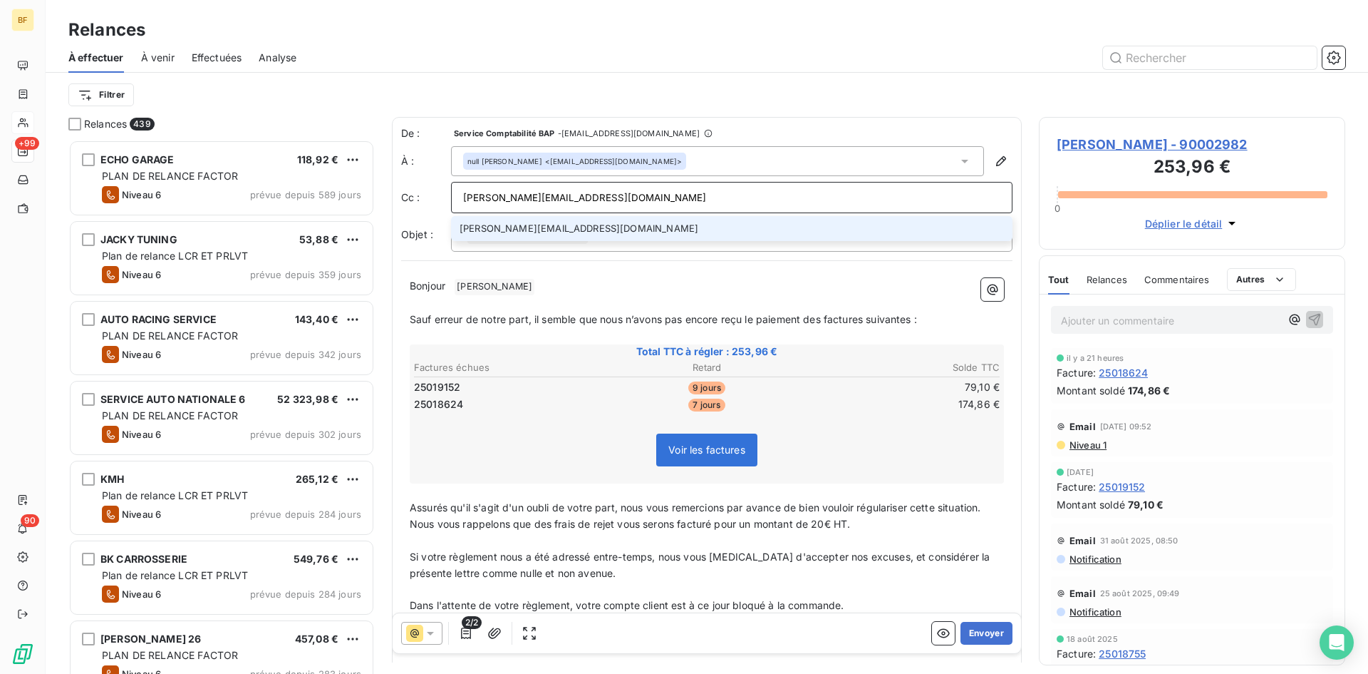
type input "[PERSON_NAME][EMAIL_ADDRESS][DOMAIN_NAME]"
click at [597, 223] on li "[PERSON_NAME][EMAIL_ADDRESS][DOMAIN_NAME]" at bounding box center [732, 228] width 562 height 25
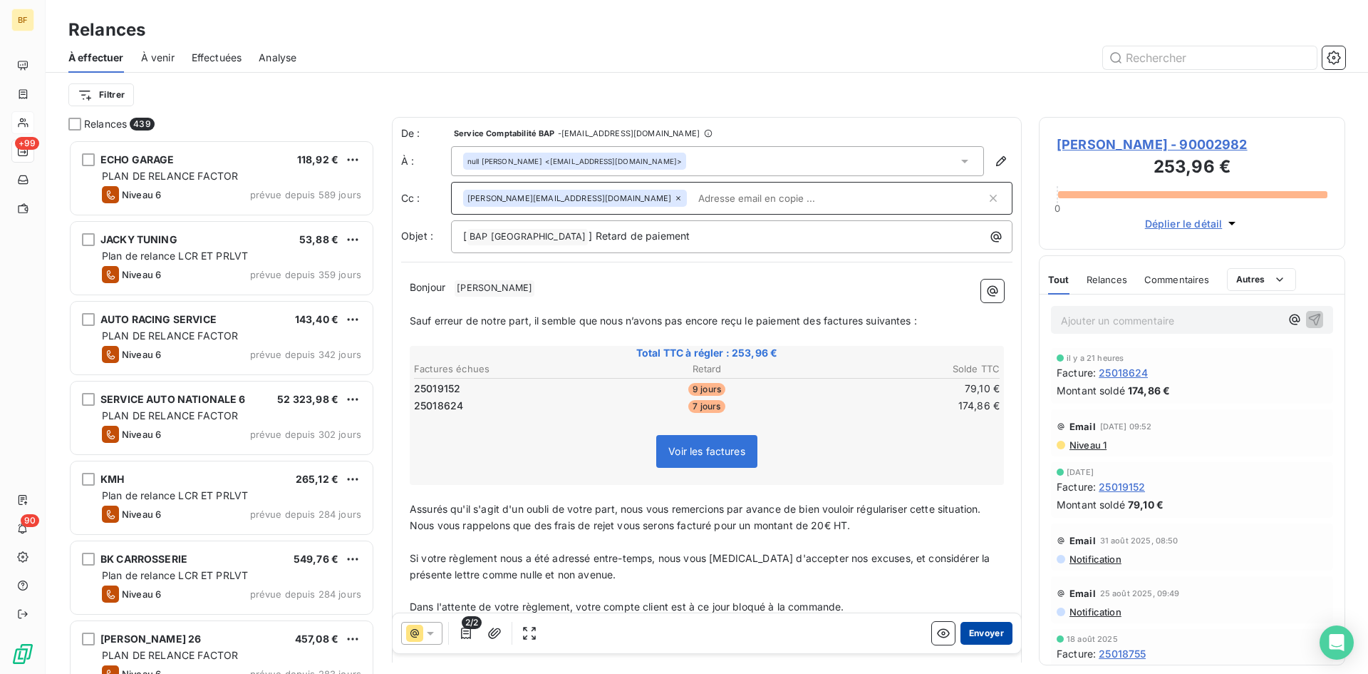
click at [961, 634] on button "Envoyer" at bounding box center [987, 632] width 52 height 23
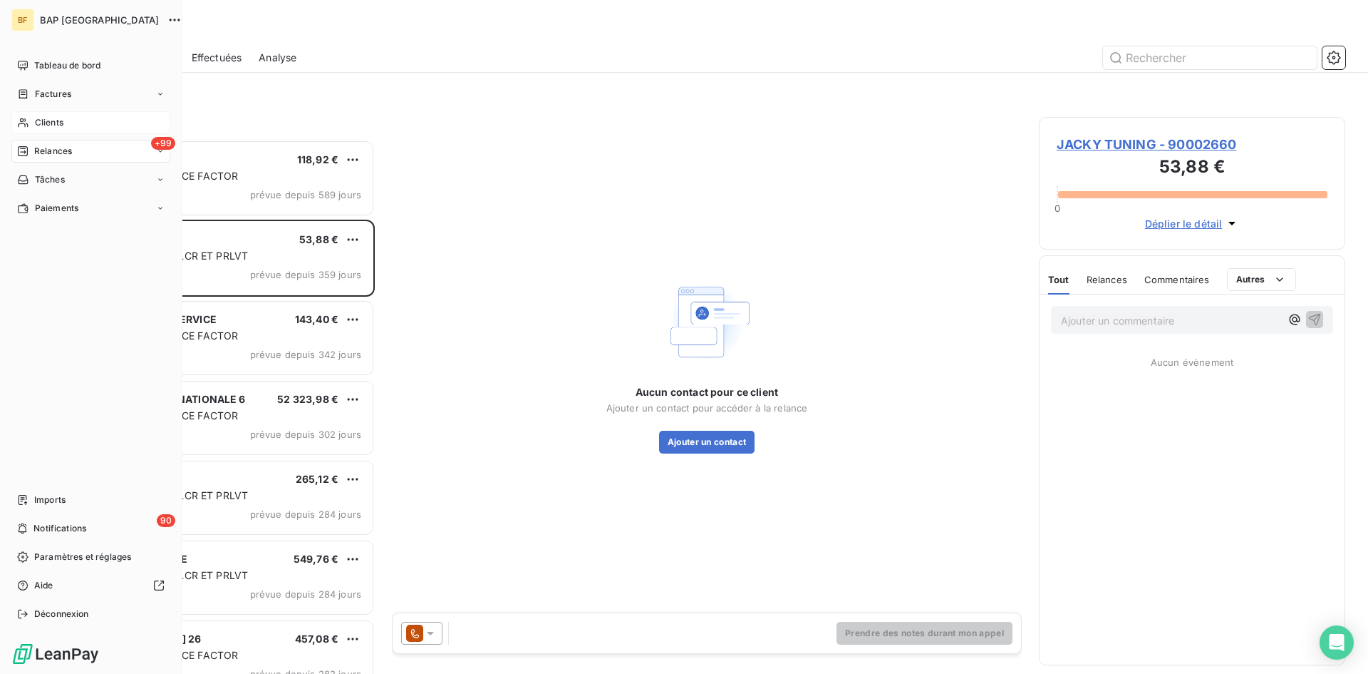
click at [36, 121] on span "Clients" at bounding box center [49, 122] width 29 height 13
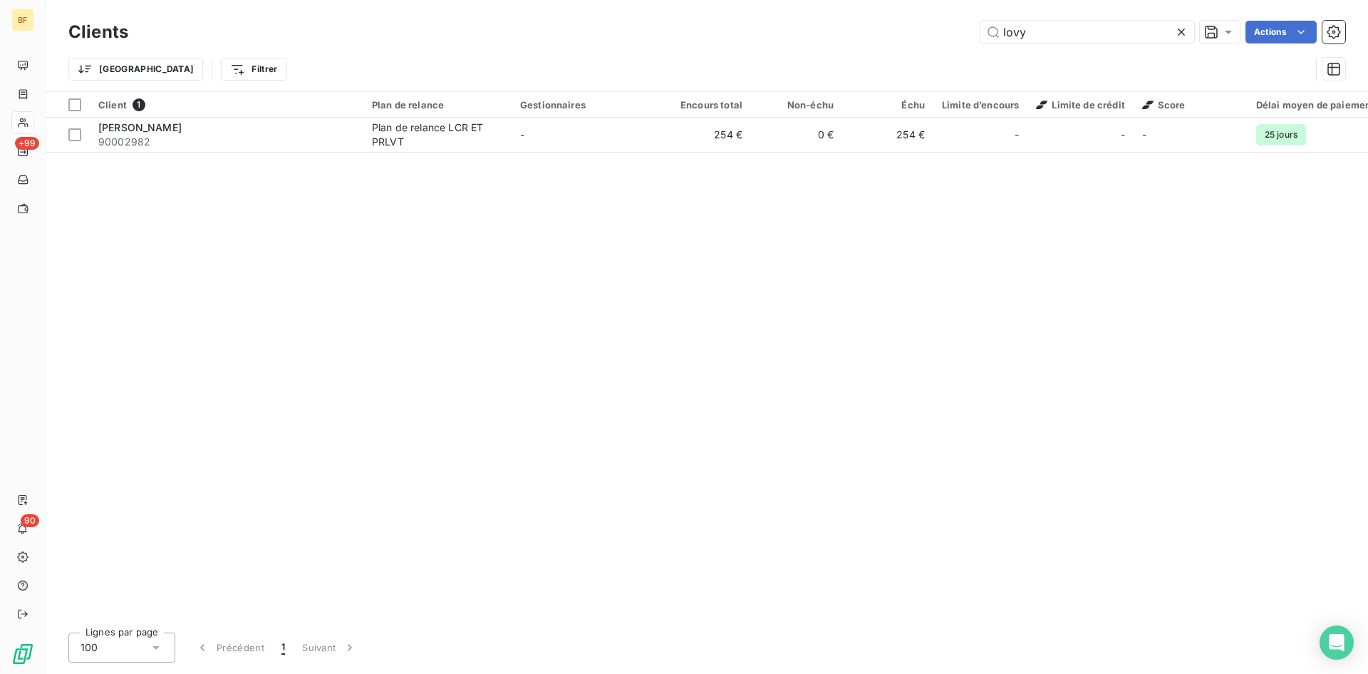
drag, startPoint x: 1013, startPoint y: 39, endPoint x: 874, endPoint y: 38, distance: 139.0
click at [874, 38] on div "lovy Actions" at bounding box center [745, 32] width 1200 height 23
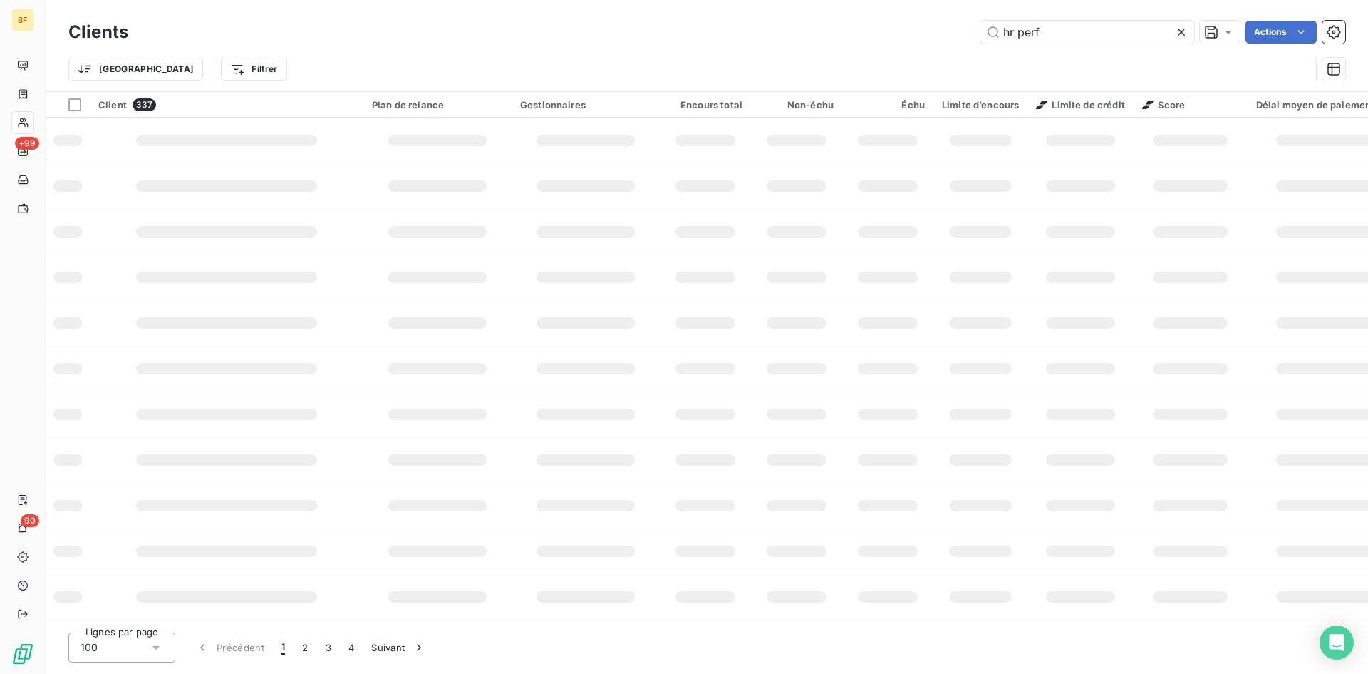
type input "hr perf"
click at [844, 55] on div "Trier Filtrer" at bounding box center [706, 69] width 1277 height 44
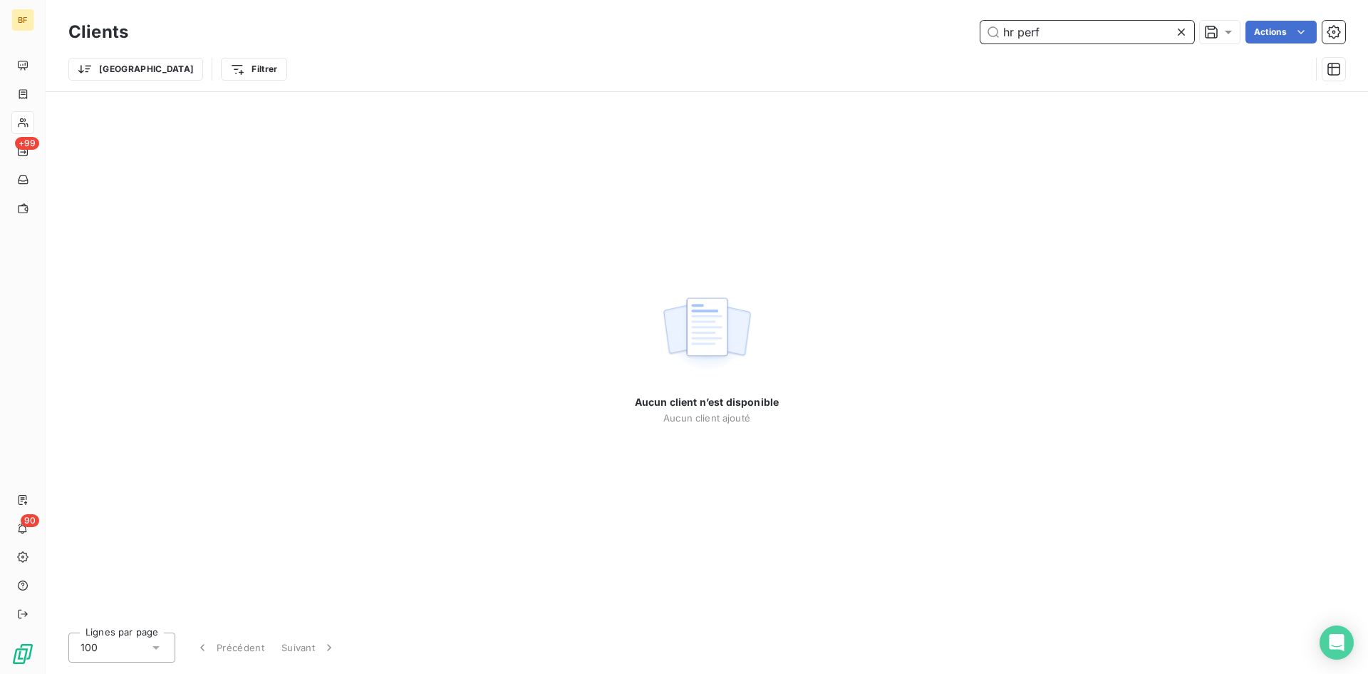
drag, startPoint x: 1068, startPoint y: 34, endPoint x: 778, endPoint y: 14, distance: 290.8
click at [779, 14] on div "Clients hr perf Actions Trier Filtrer" at bounding box center [707, 45] width 1323 height 91
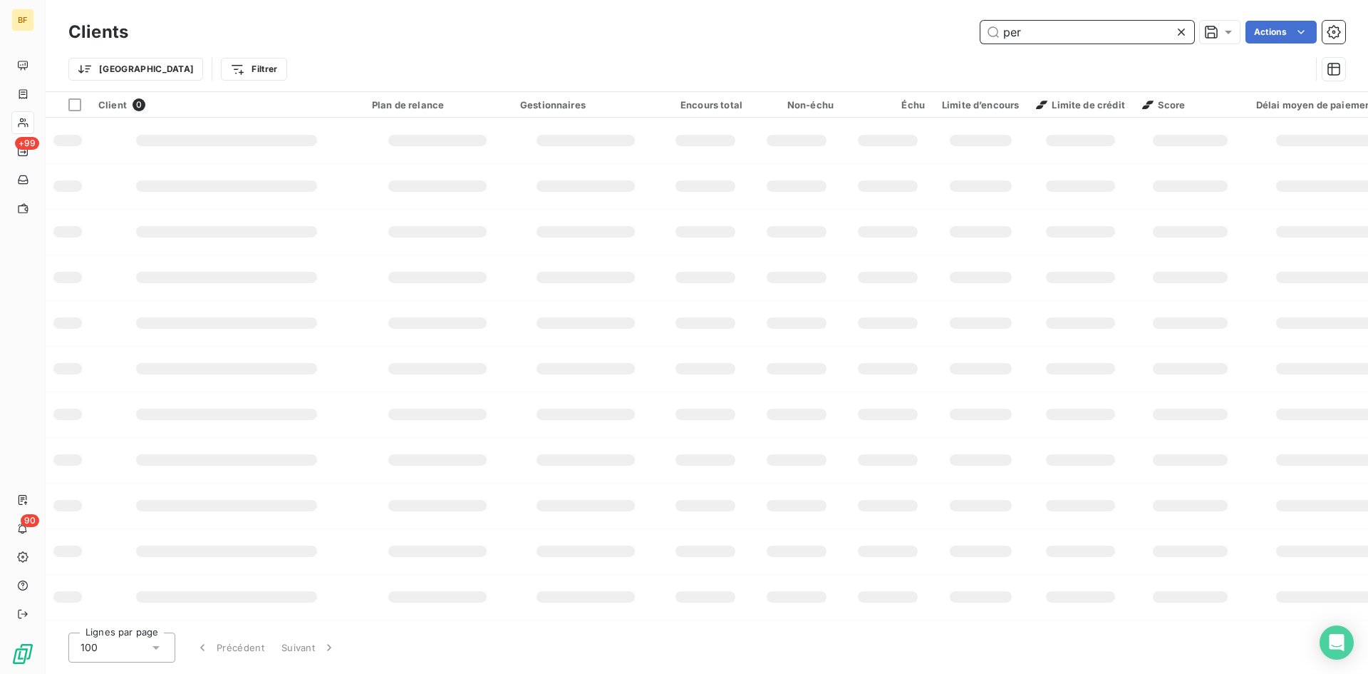
type input "perf"
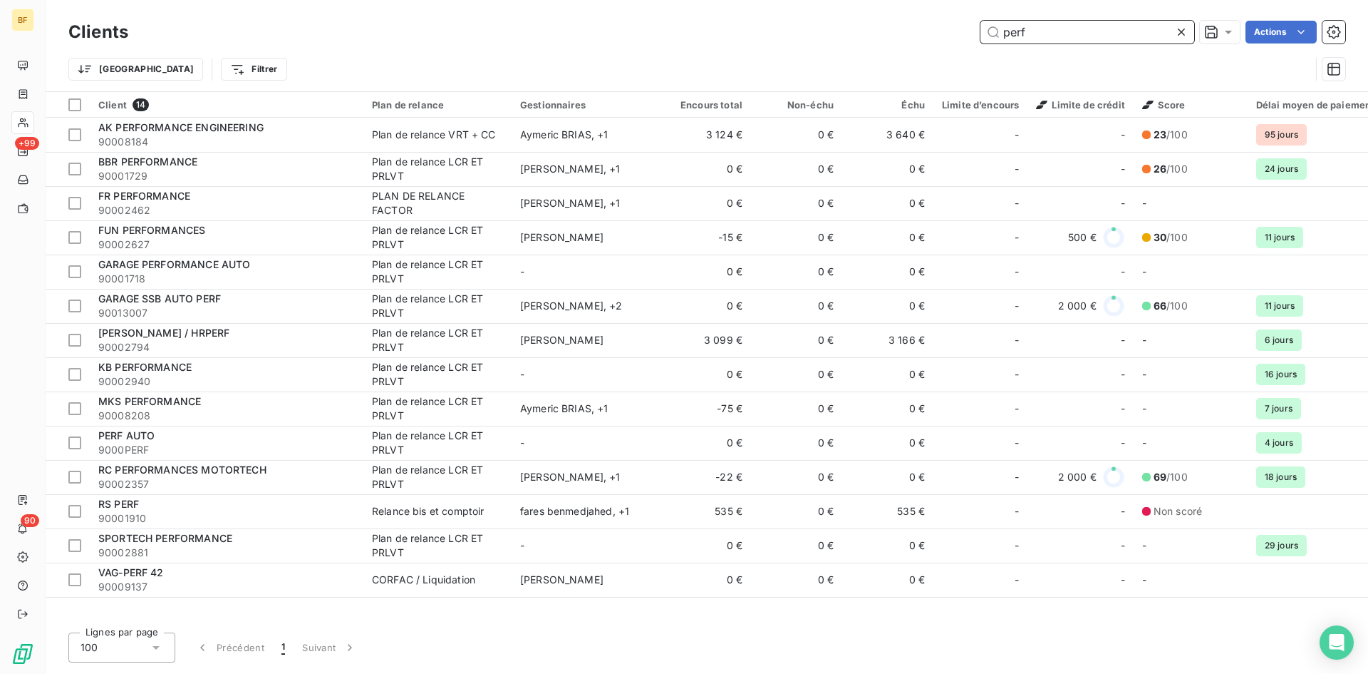
drag, startPoint x: 1091, startPoint y: 33, endPoint x: 842, endPoint y: 38, distance: 248.8
click at [843, 38] on div "perf Actions" at bounding box center [745, 32] width 1200 height 23
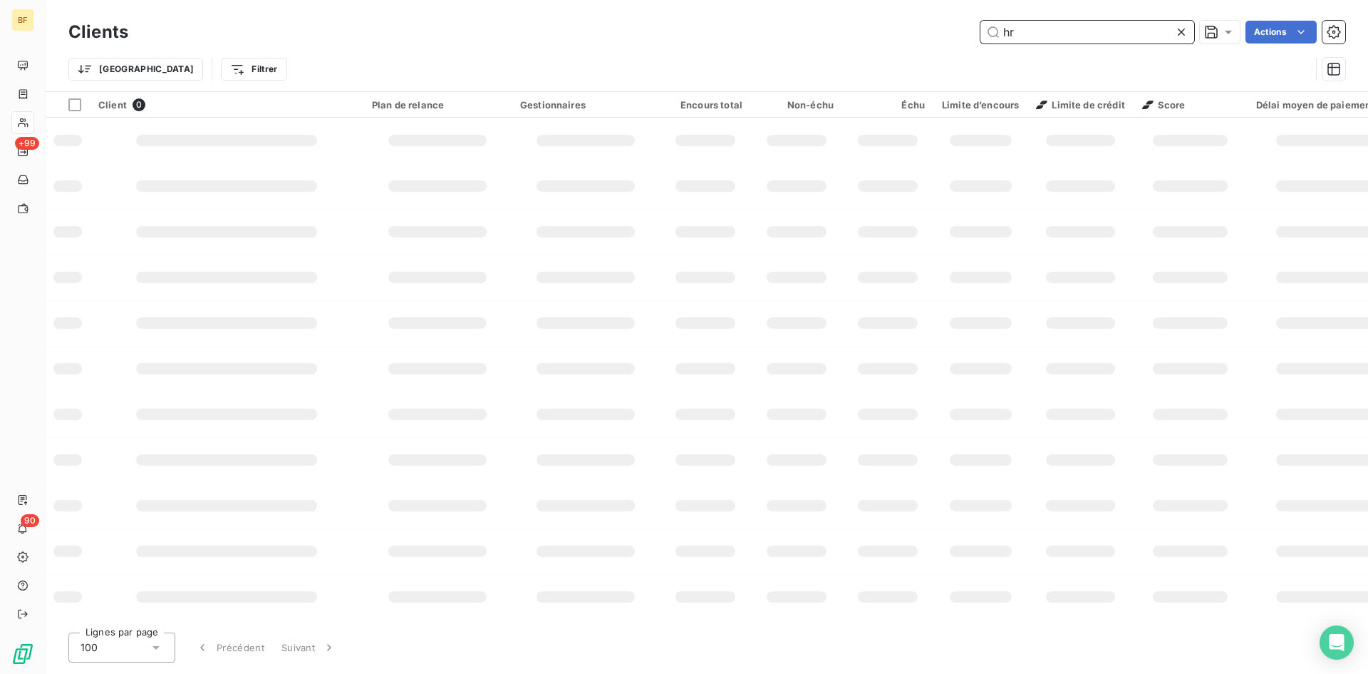
type input "h"
click at [1082, 34] on input "text" at bounding box center [1088, 32] width 214 height 23
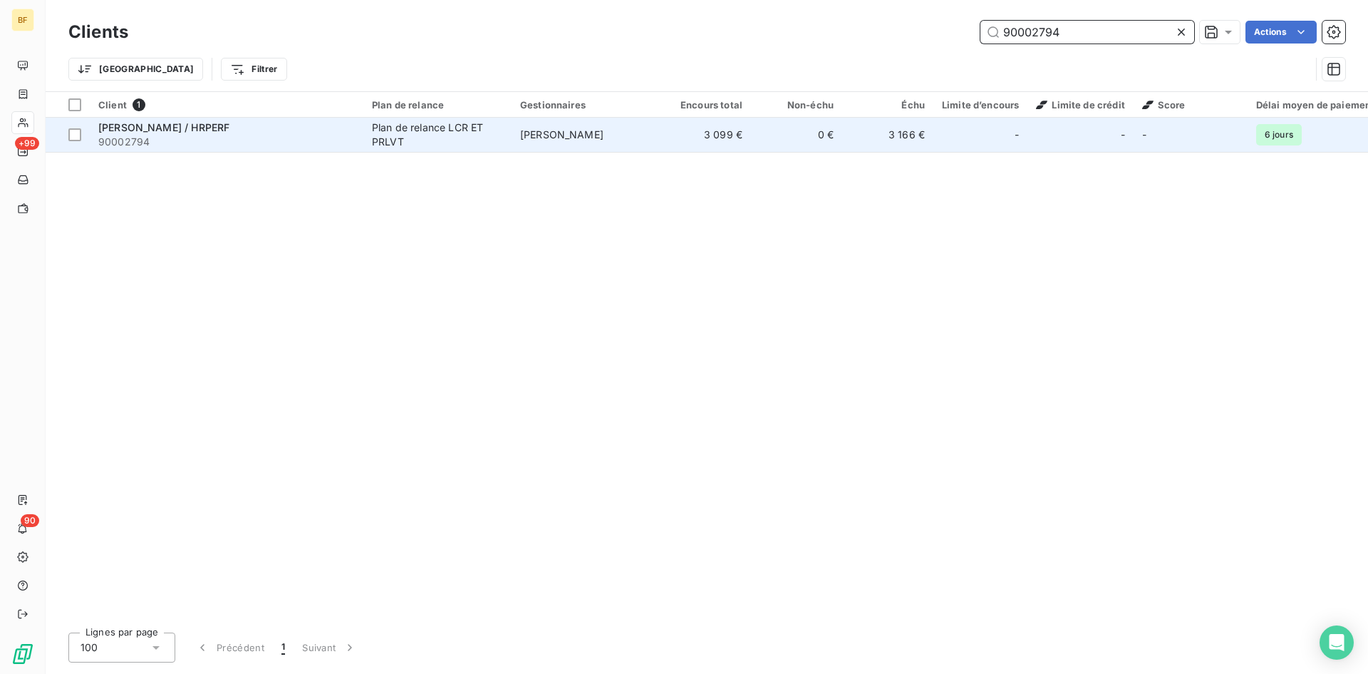
type input "90002794"
click at [229, 128] on span "[PERSON_NAME] / HRPERF" at bounding box center [163, 127] width 131 height 12
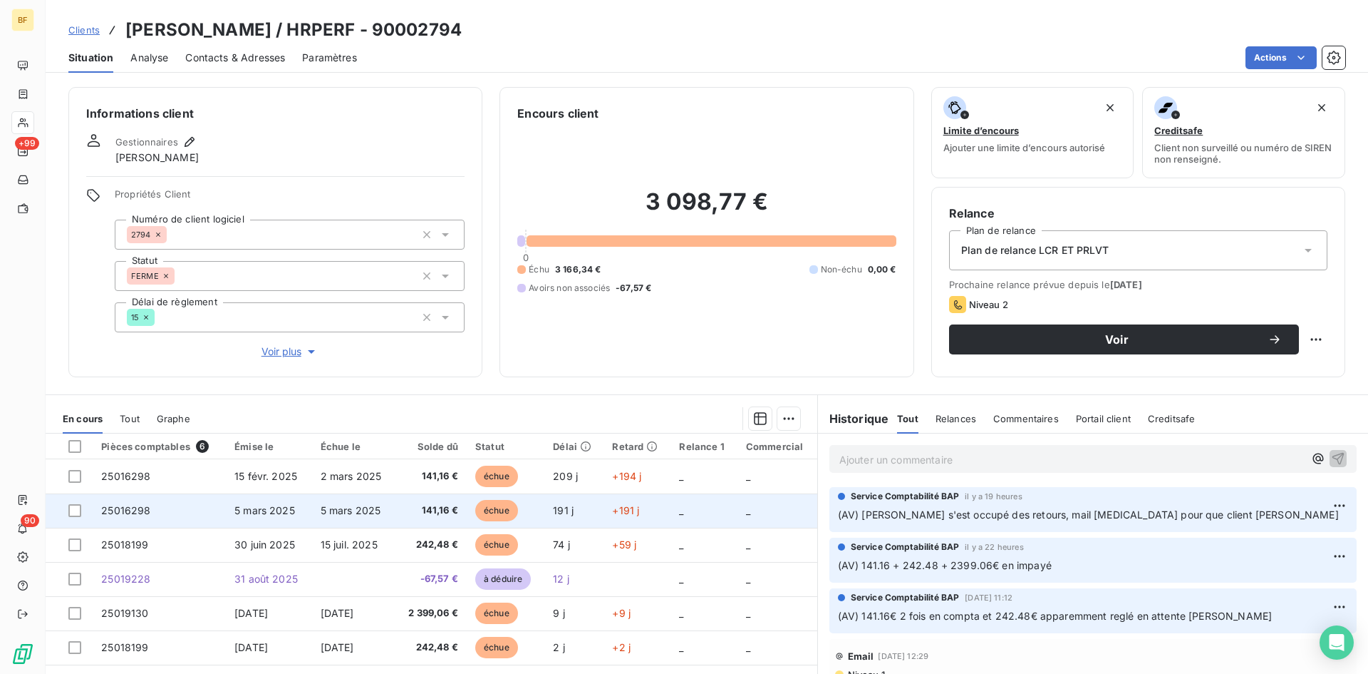
scroll to position [71, 0]
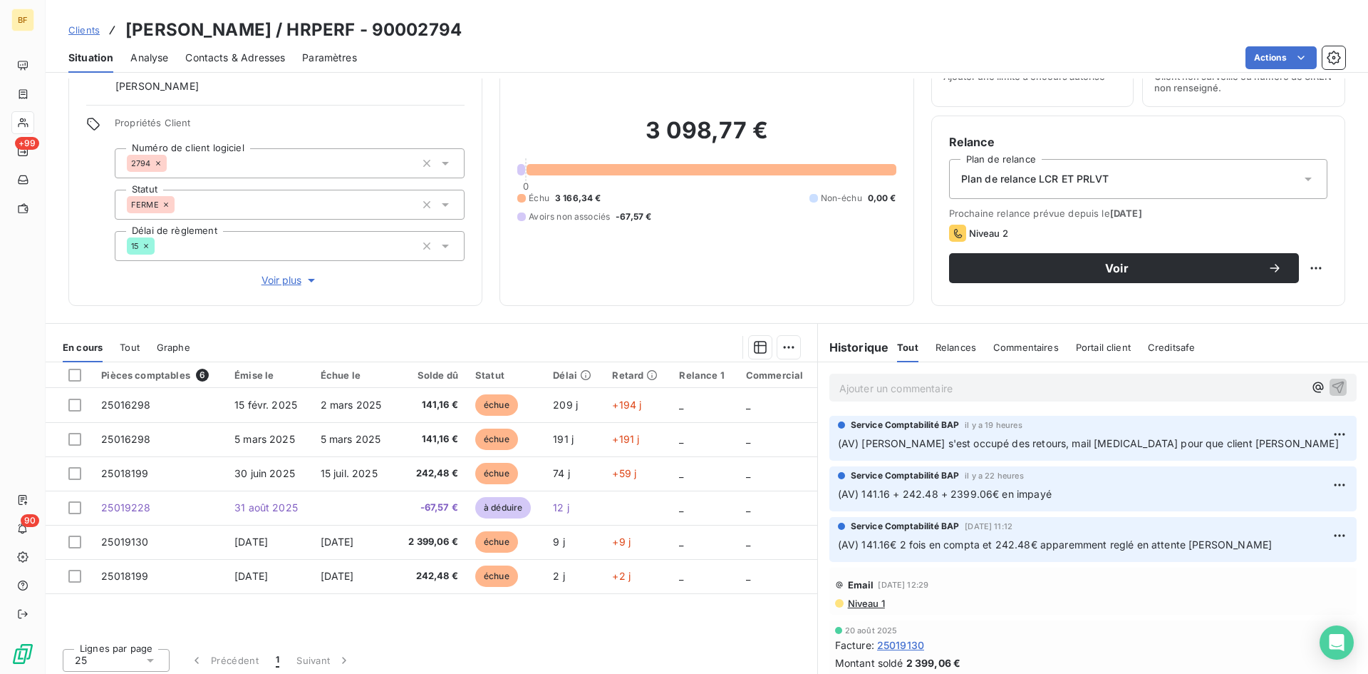
drag, startPoint x: 876, startPoint y: 547, endPoint x: 1066, endPoint y: 569, distance: 191.6
click at [1234, 552] on p "(AV) 141.16€ 2 fois en compta et 242.48€ apparemment reglé en attente [PERSON_N…" at bounding box center [1093, 545] width 510 height 16
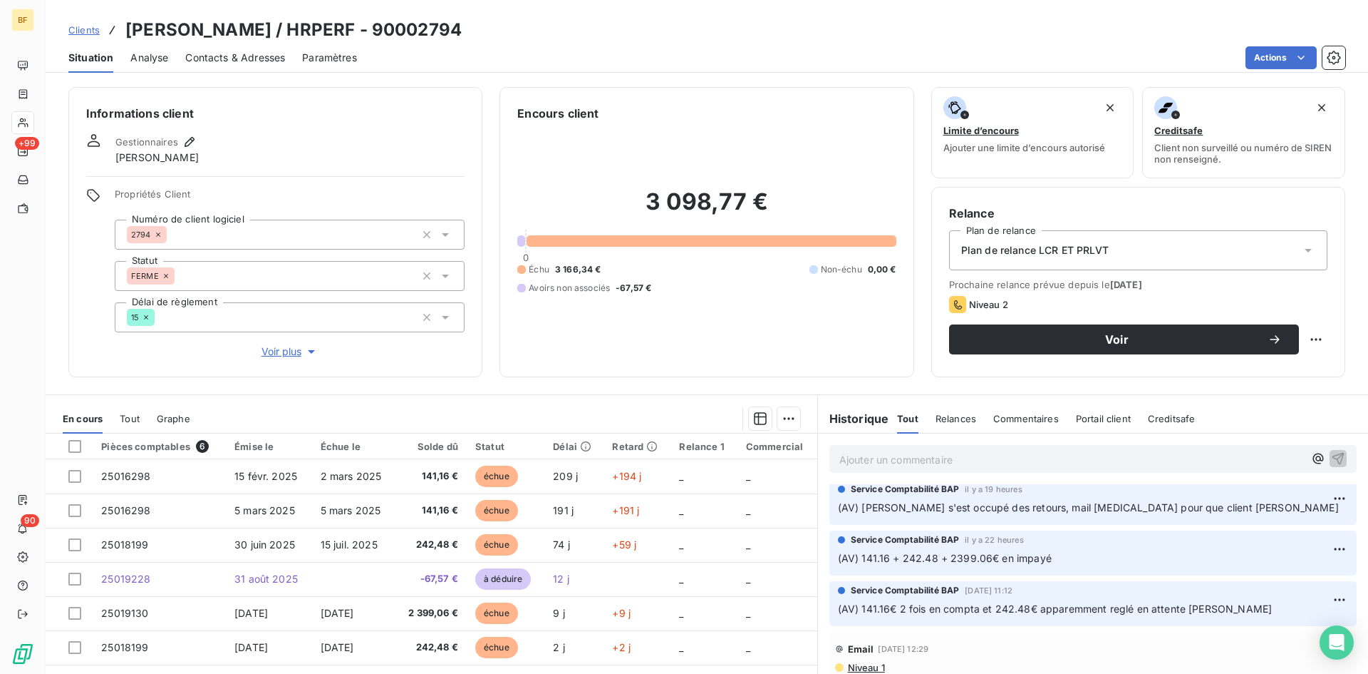
scroll to position [0, 0]
